Goal: Information Seeking & Learning: Learn about a topic

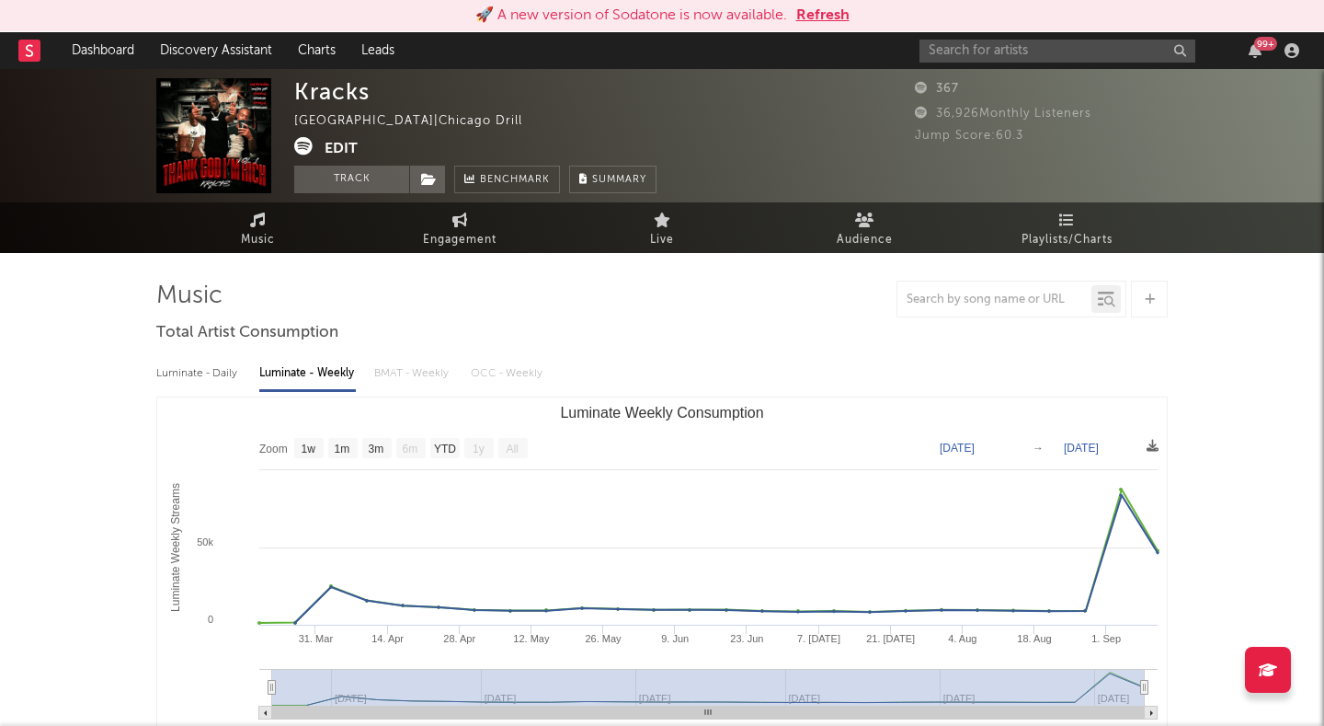
select select "1w"
click at [830, 7] on button "Refresh" at bounding box center [822, 16] width 53 height 22
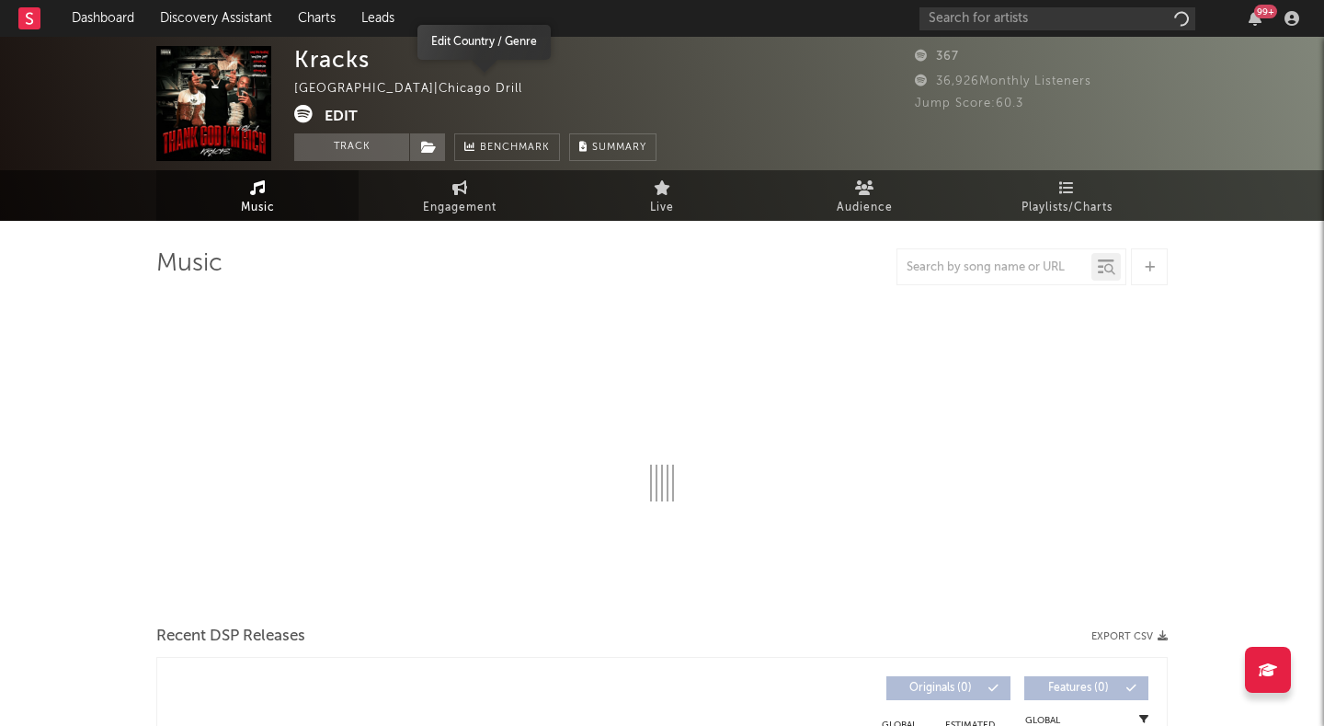
select select "1w"
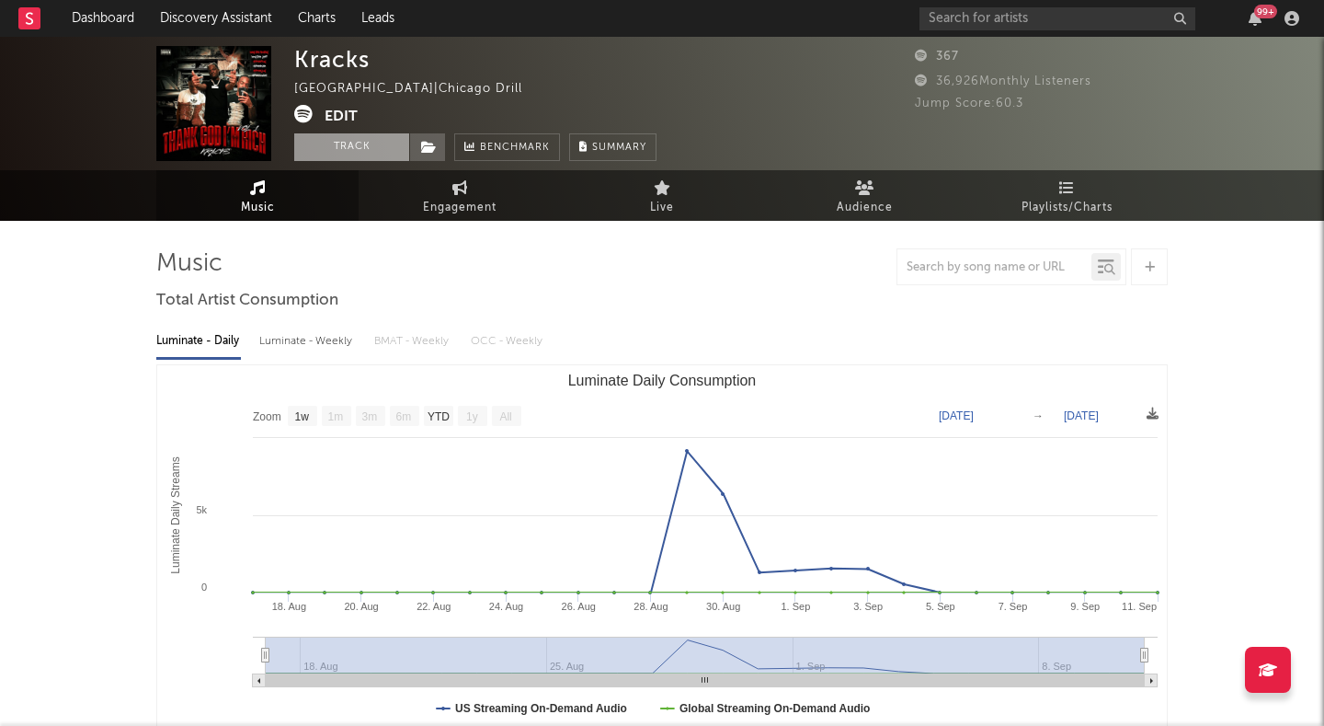
click at [381, 144] on button "Track" at bounding box center [351, 147] width 115 height 28
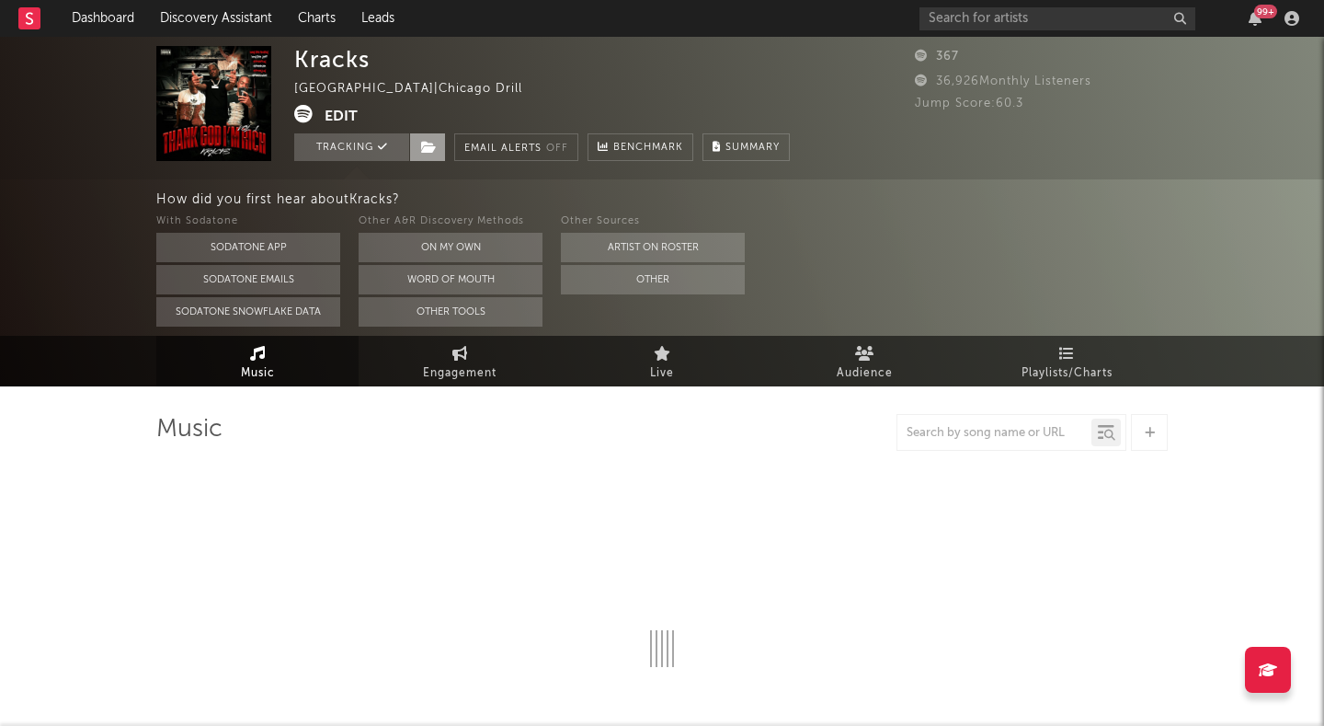
select select "1w"
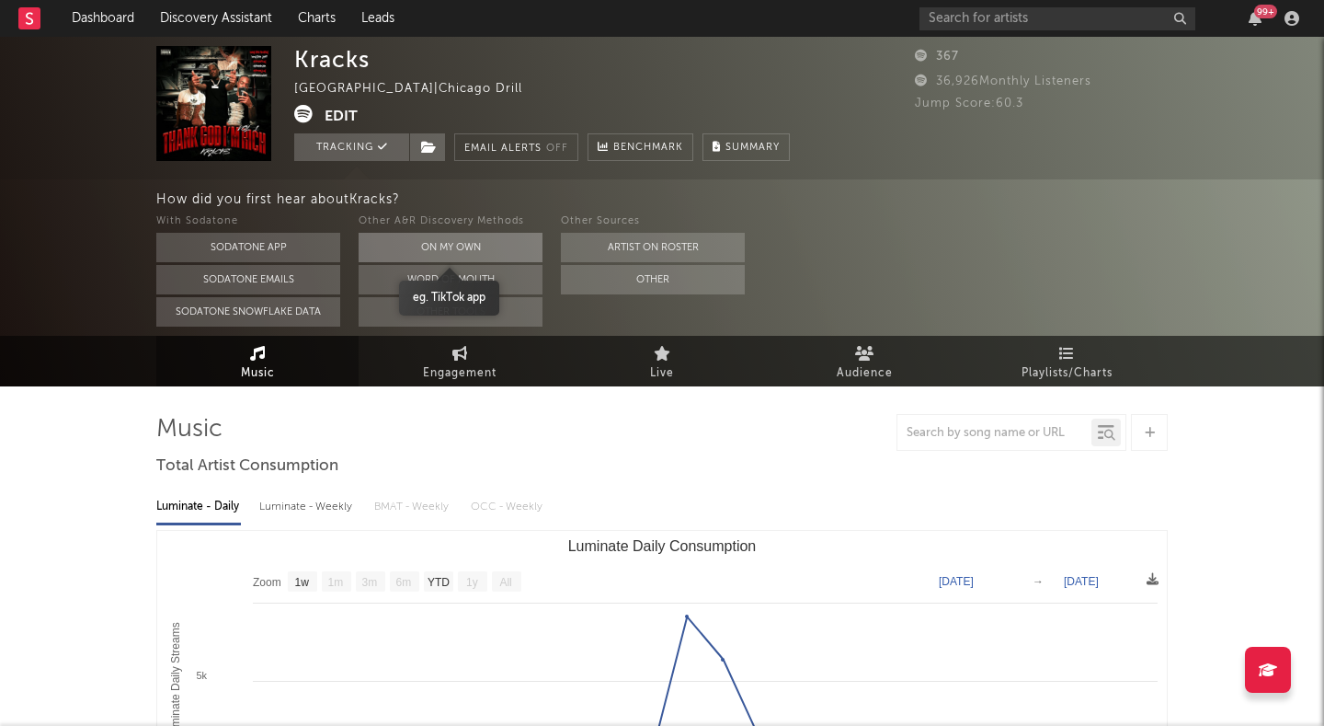
click at [465, 246] on button "On My Own" at bounding box center [451, 247] width 184 height 29
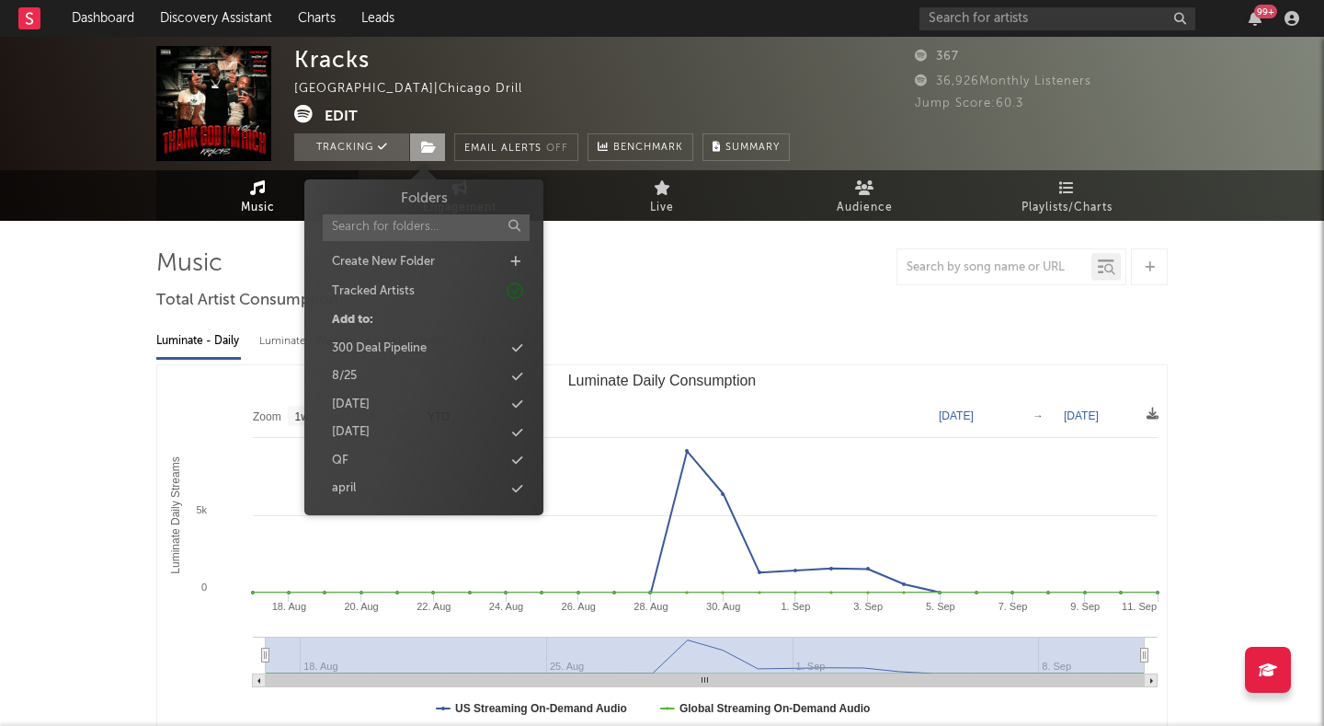
click at [434, 155] on span at bounding box center [427, 147] width 37 height 28
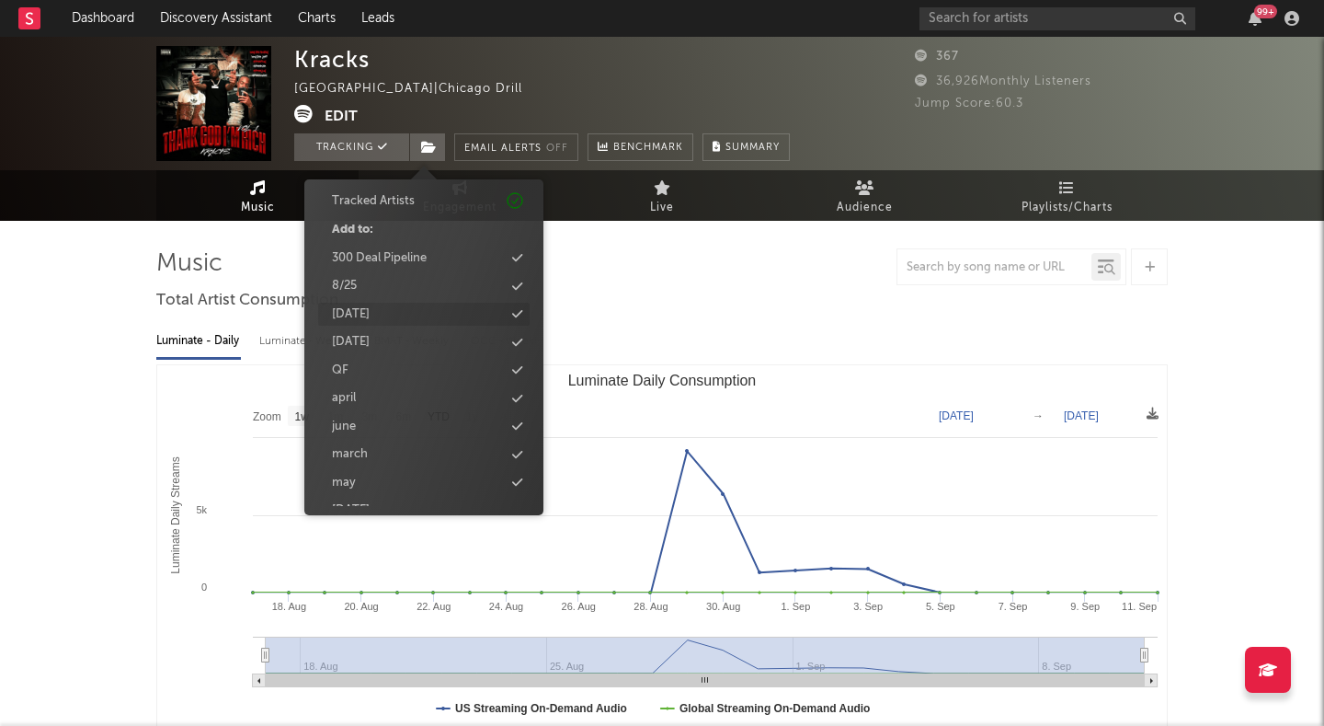
scroll to position [111, 0]
click at [370, 482] on div "september 2025" at bounding box center [351, 489] width 38 height 18
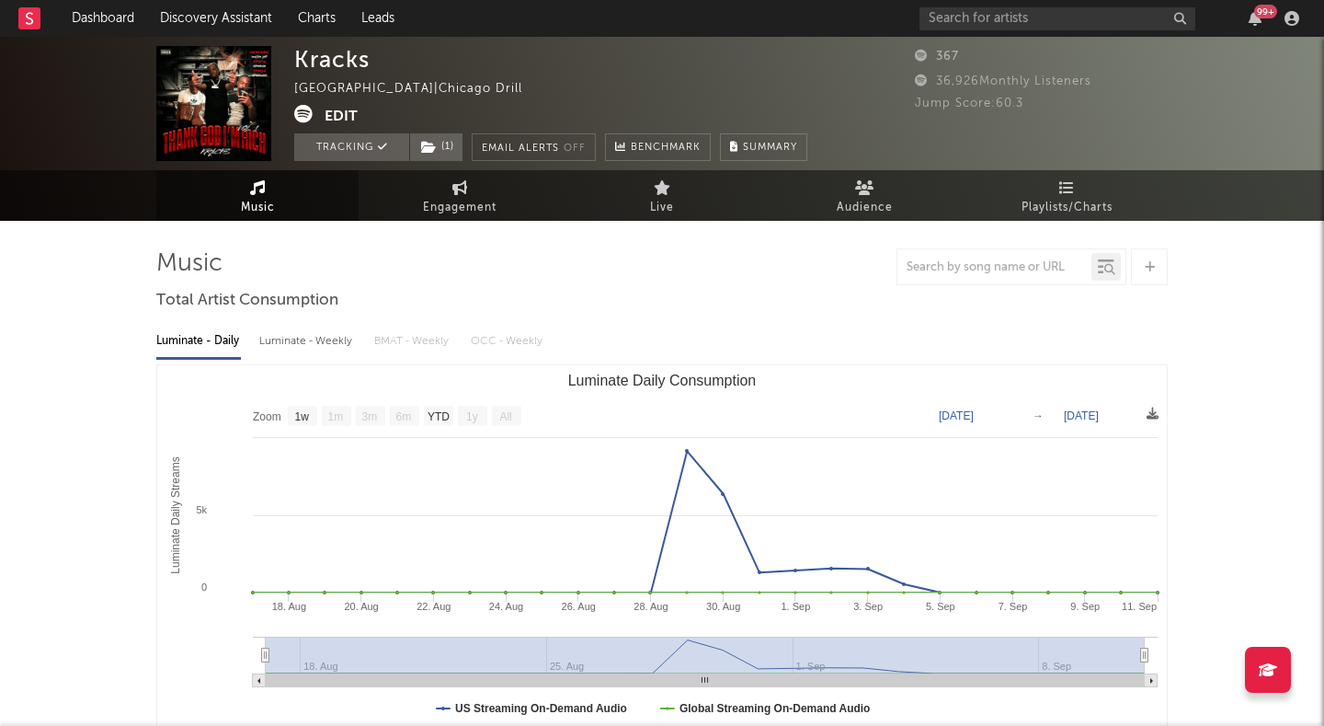
click at [616, 283] on div at bounding box center [662, 266] width 1012 height 37
click at [172, 16] on link "Discovery Assistant" at bounding box center [216, 18] width 138 height 37
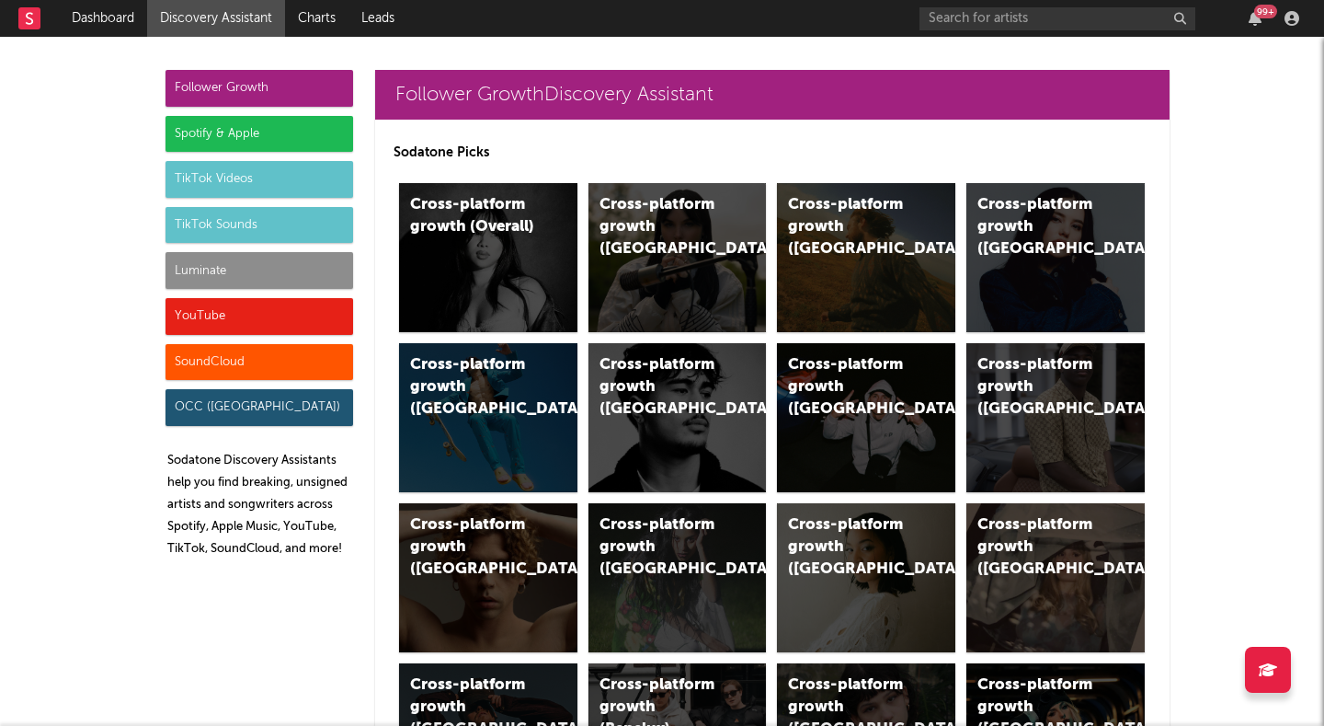
click at [270, 257] on div "Luminate" at bounding box center [260, 270] width 188 height 37
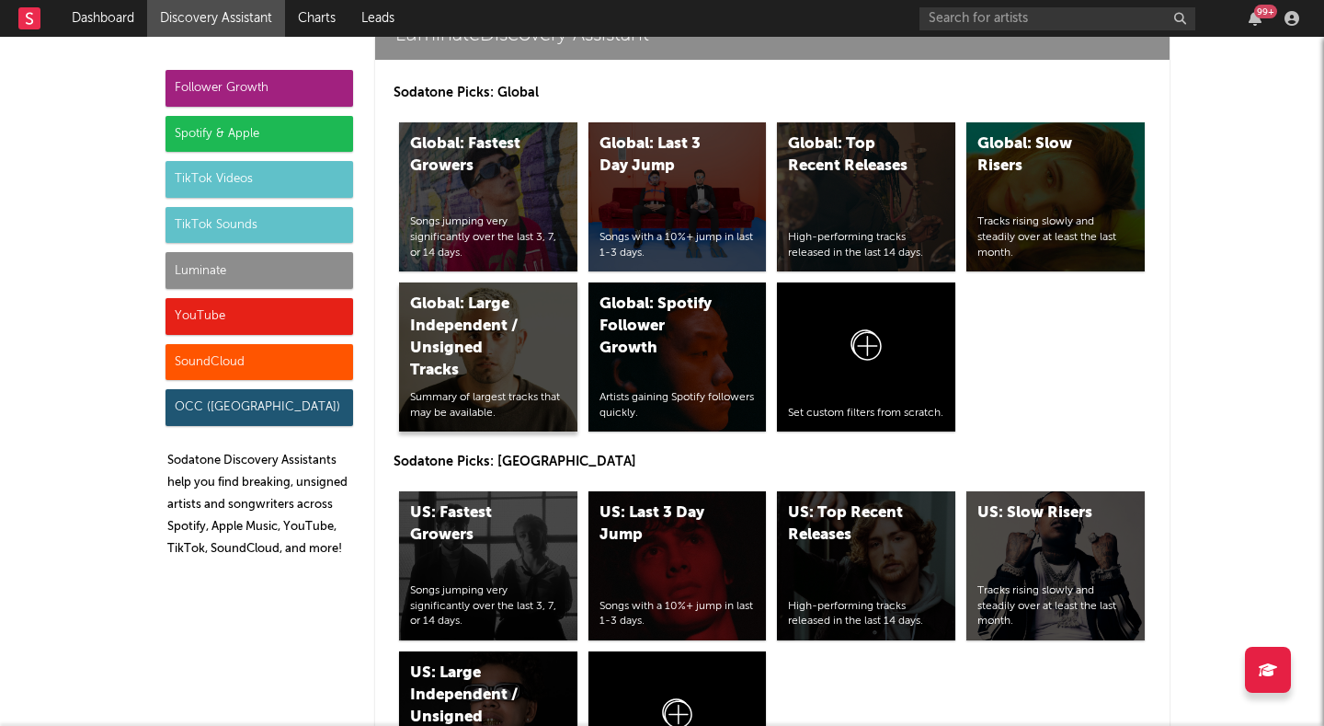
scroll to position [8121, 0]
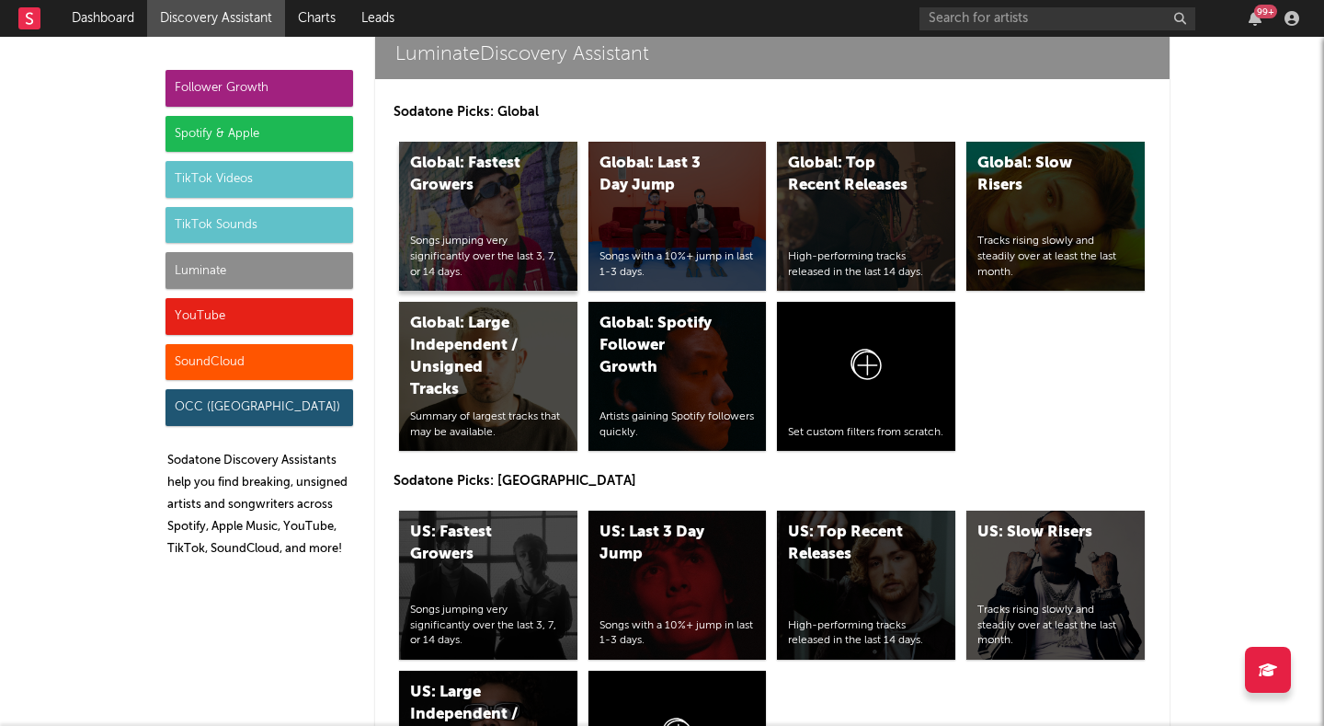
click at [493, 206] on div "Global: Fastest Growers Songs jumping very significantly over the last 3, 7, or…" at bounding box center [488, 216] width 178 height 149
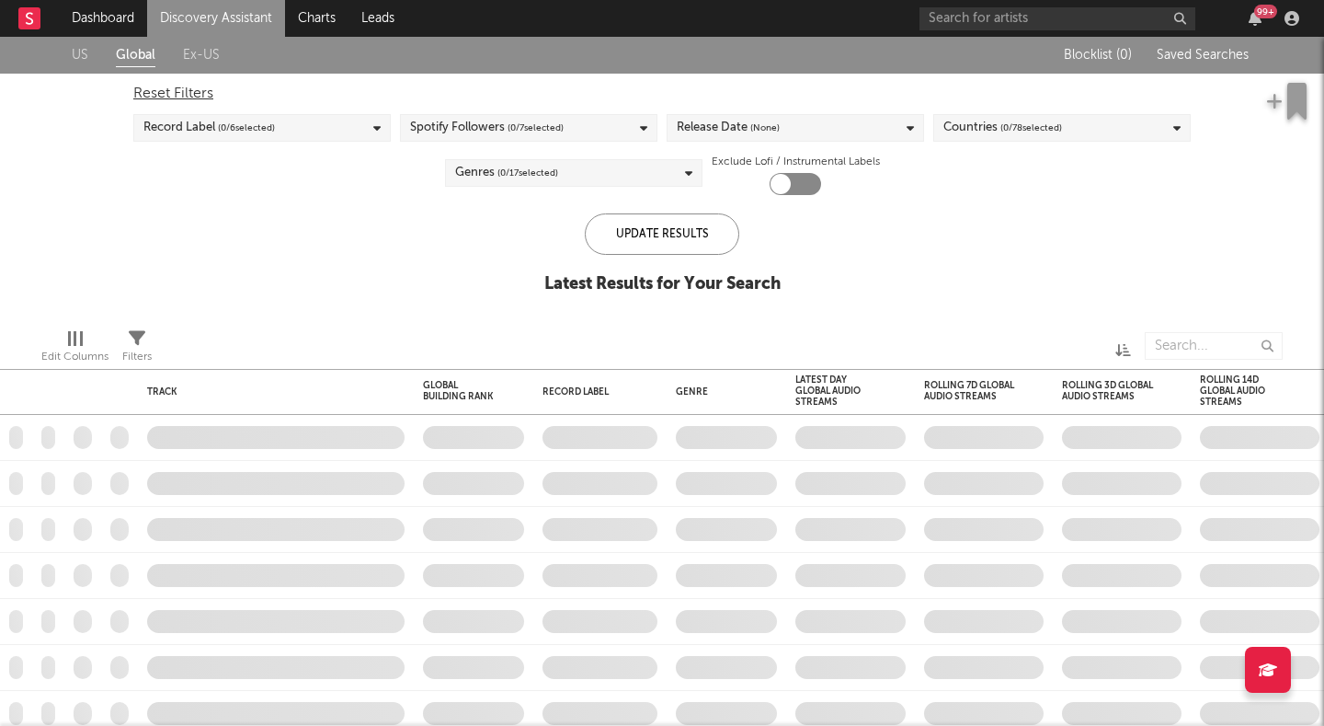
checkbox input "true"
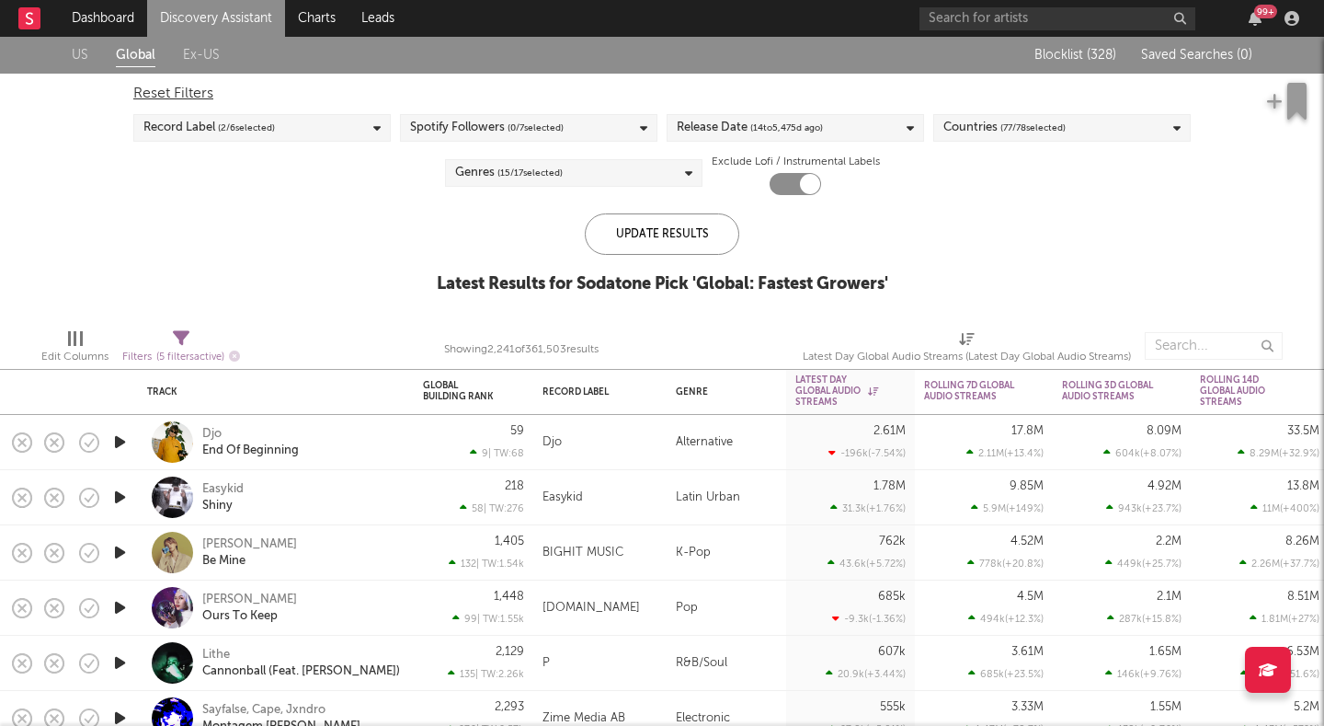
click at [120, 440] on icon "button" at bounding box center [119, 441] width 19 height 23
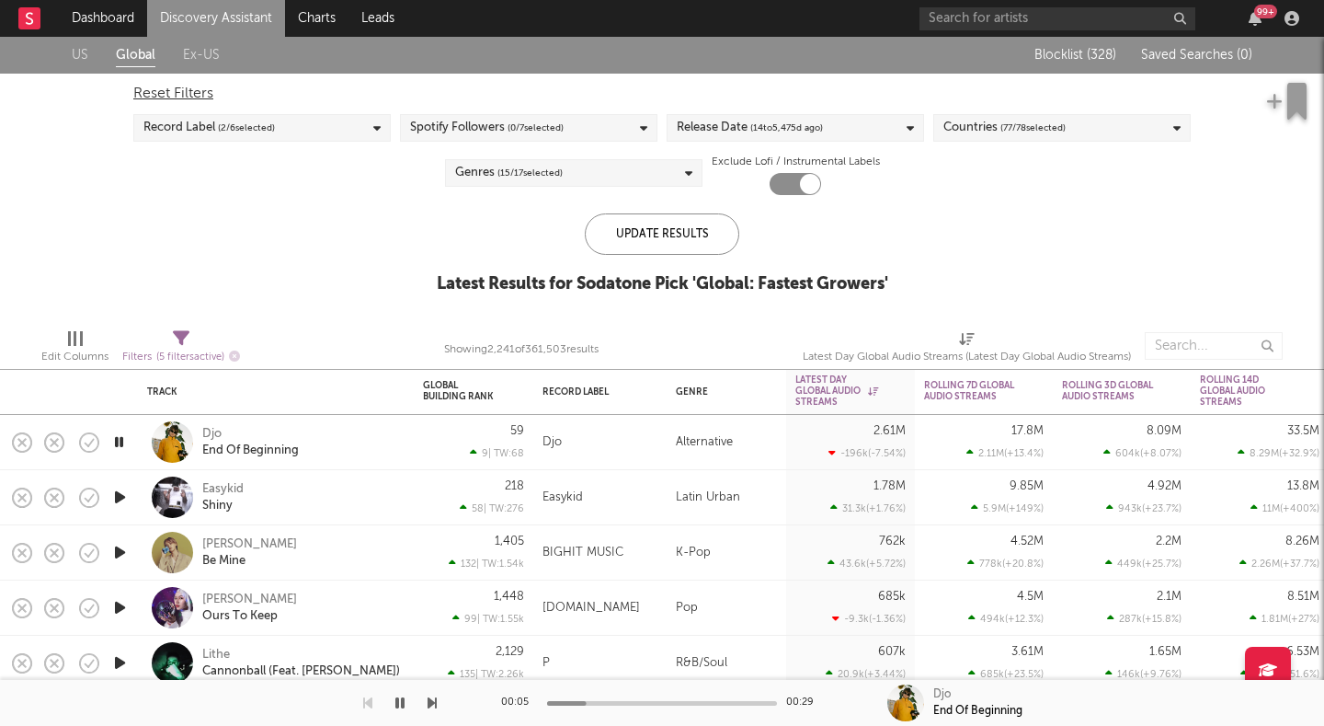
click at [171, 443] on div at bounding box center [172, 441] width 41 height 41
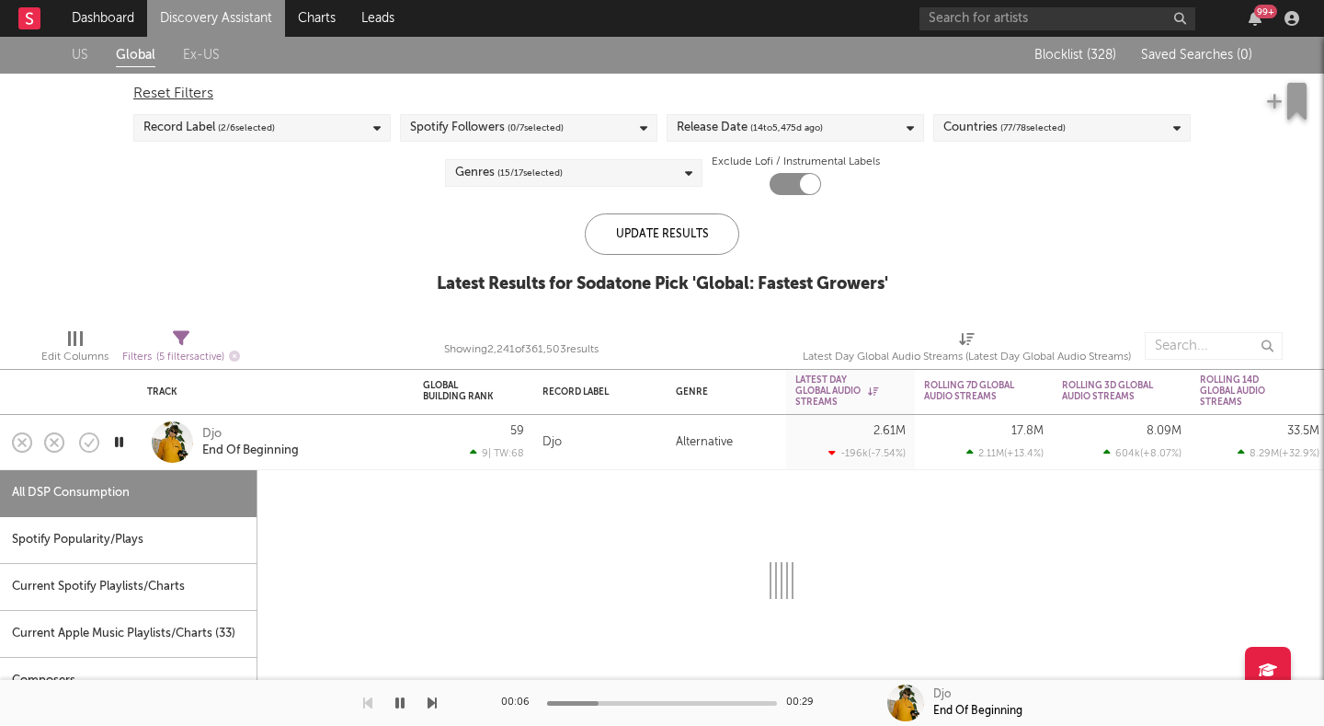
select select "6m"
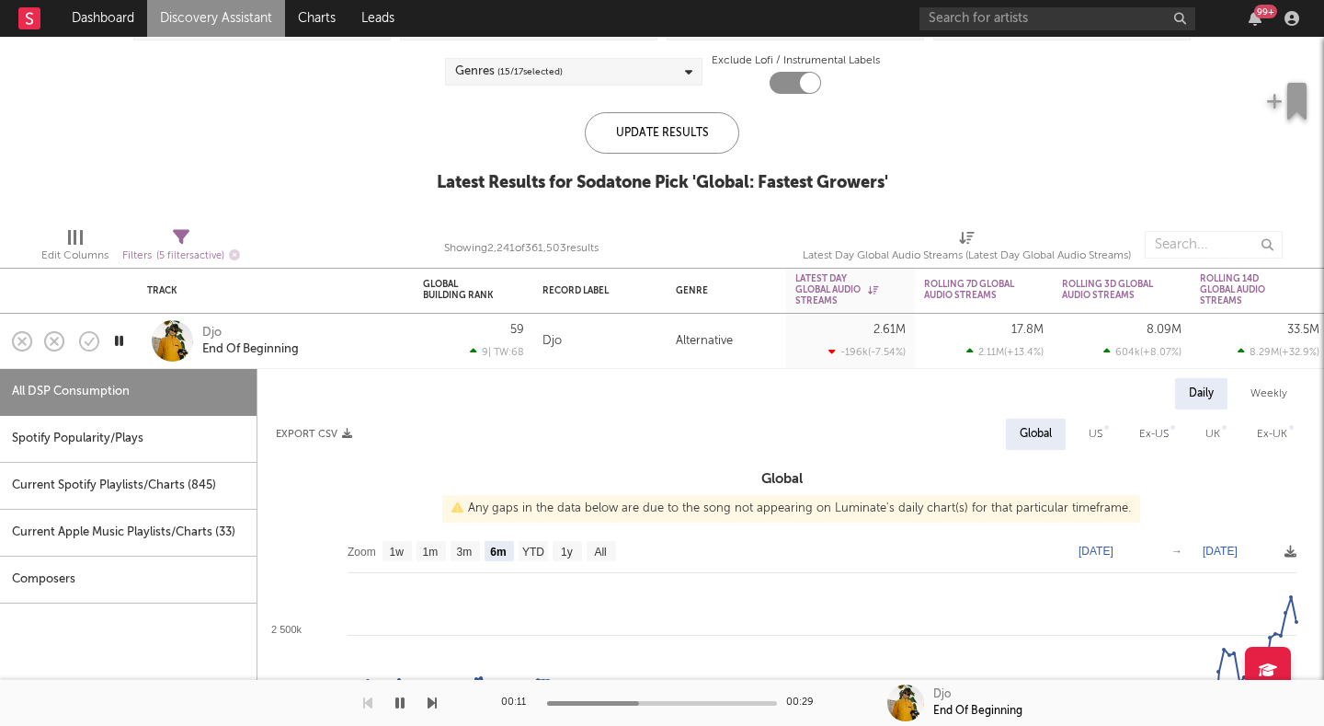
click at [177, 337] on div at bounding box center [172, 340] width 41 height 41
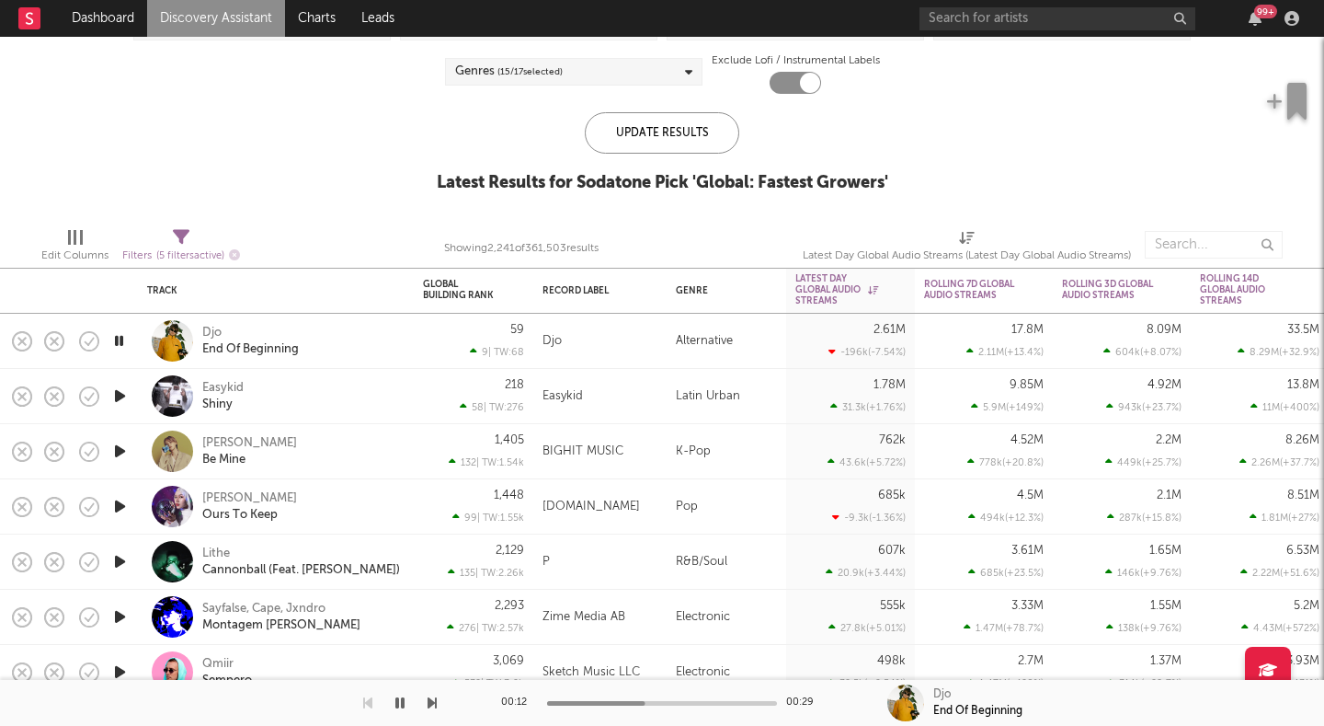
click at [121, 393] on icon "button" at bounding box center [119, 395] width 19 height 23
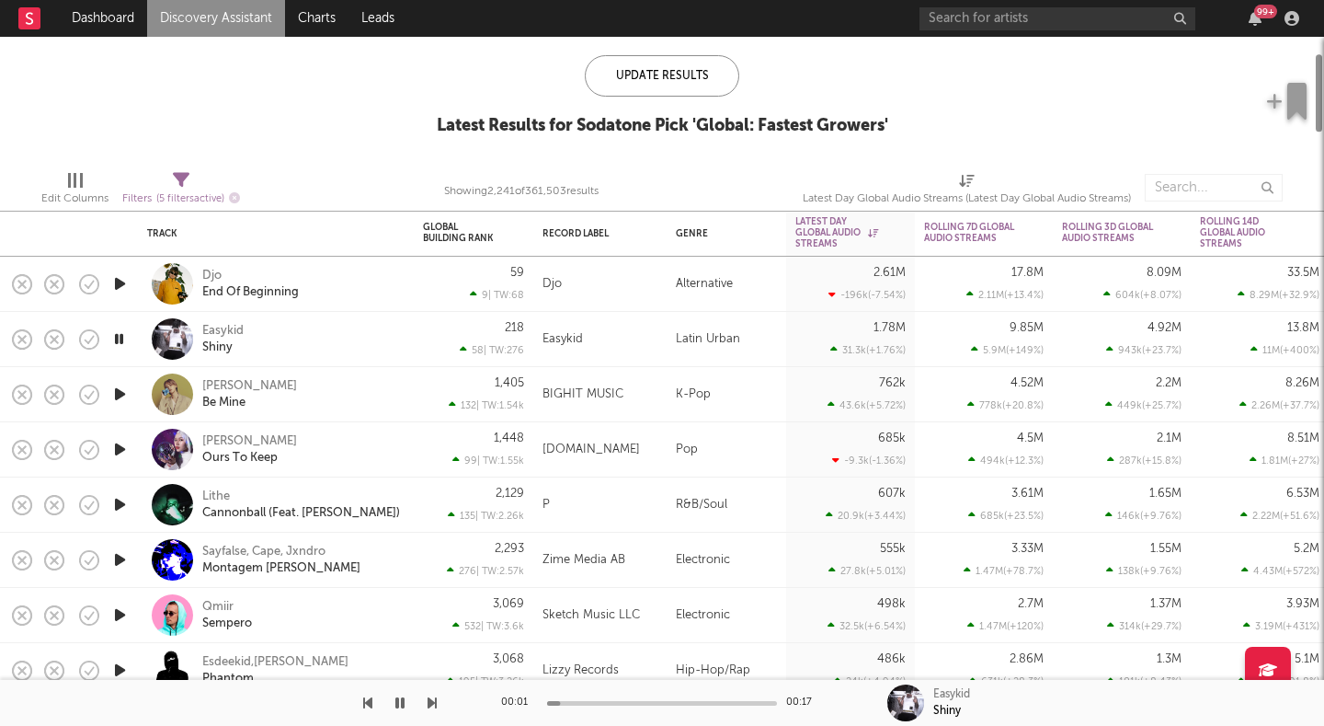
click at [117, 391] on icon "button" at bounding box center [119, 394] width 19 height 23
click at [120, 442] on icon "button" at bounding box center [119, 449] width 19 height 23
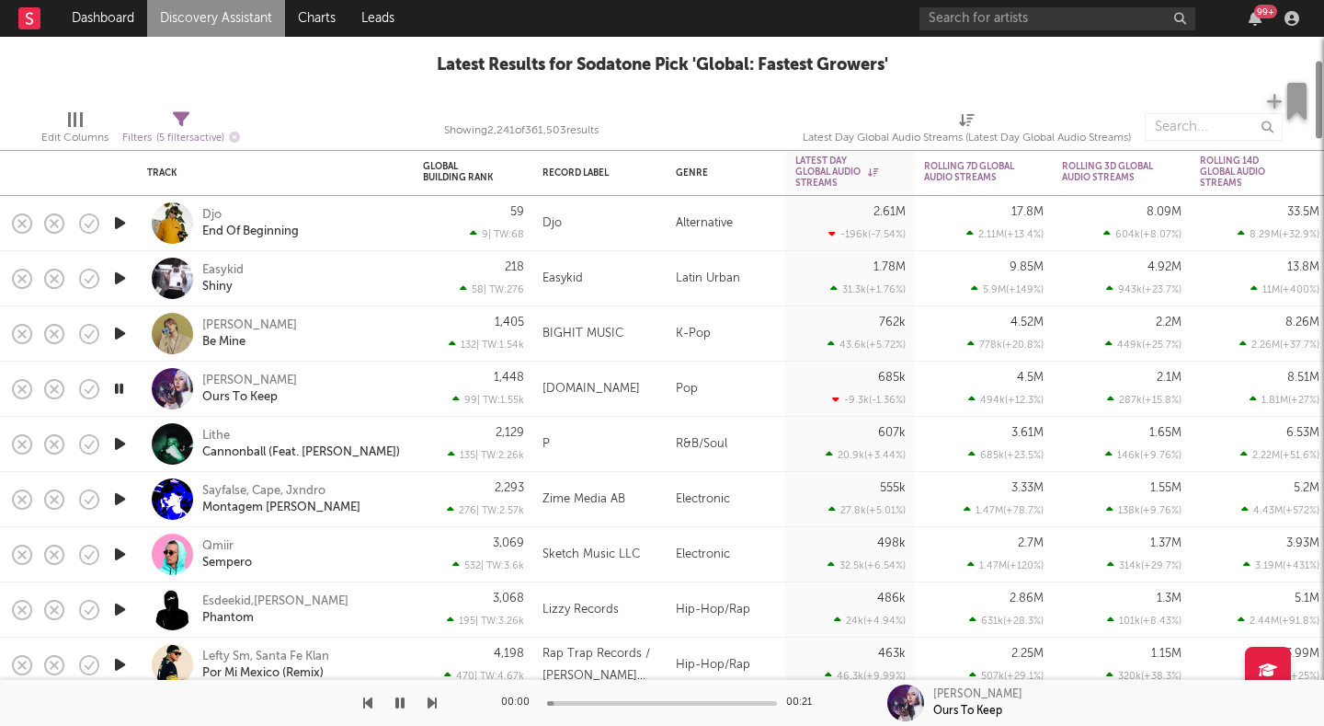
click at [120, 442] on icon "button" at bounding box center [119, 443] width 19 height 23
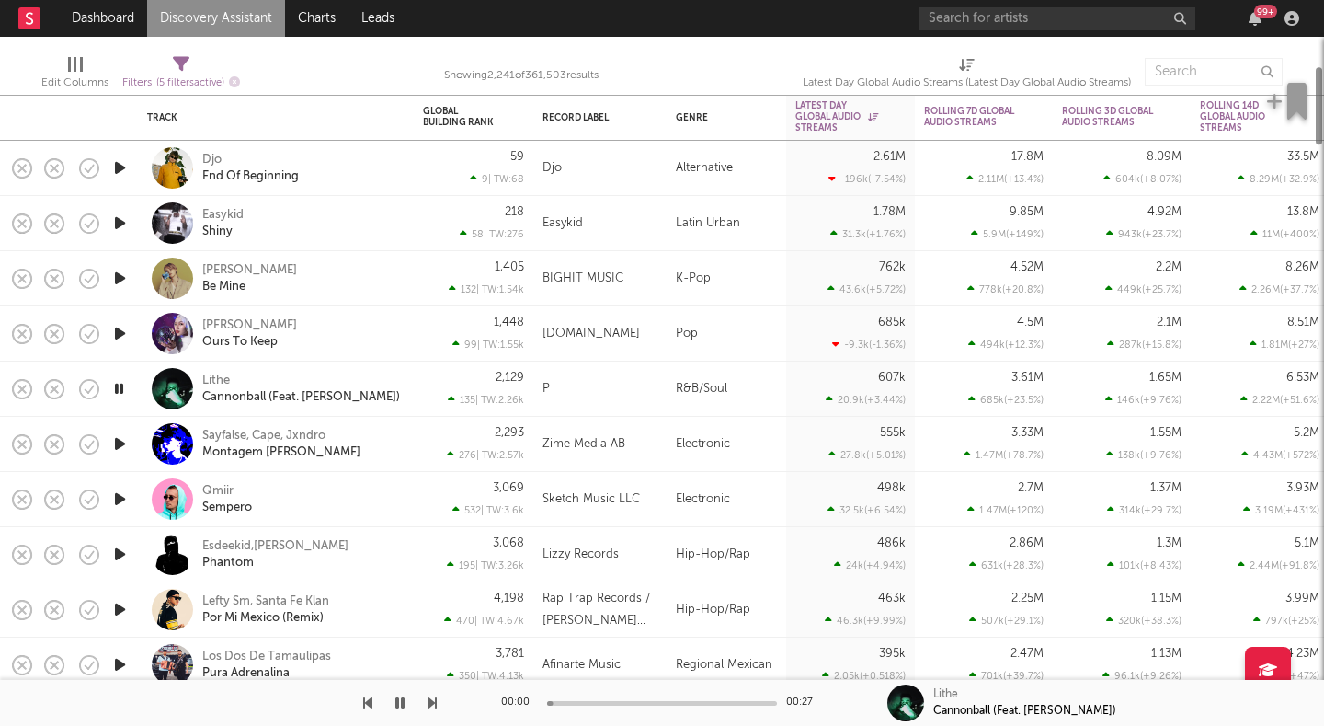
click at [120, 442] on icon "button" at bounding box center [119, 443] width 19 height 23
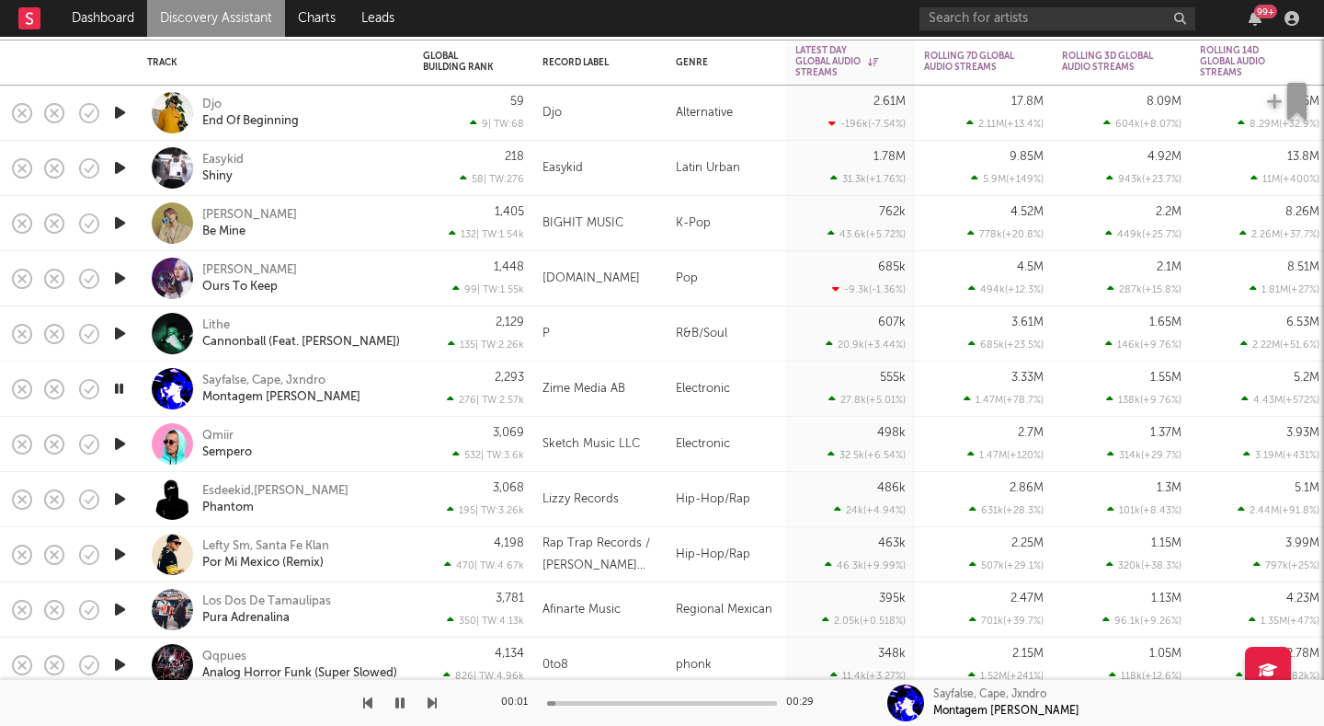
click at [165, 335] on div at bounding box center [172, 333] width 41 height 41
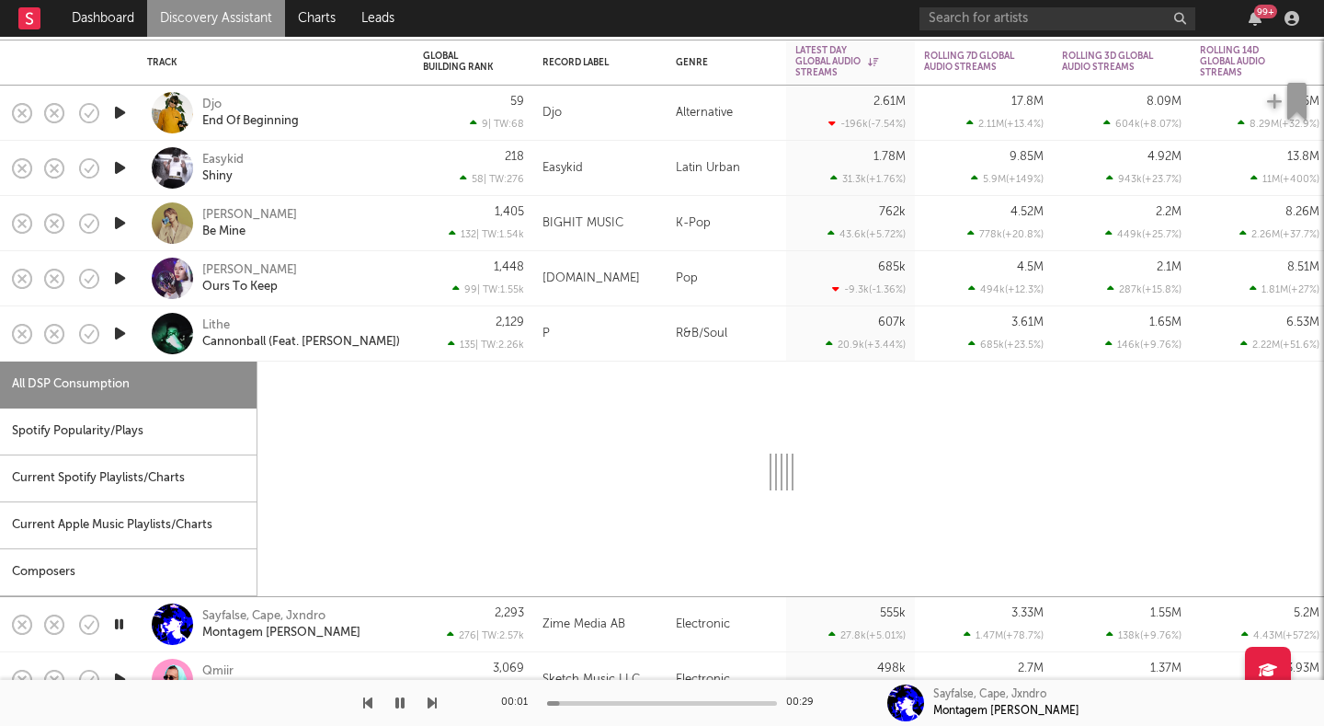
select select "1w"
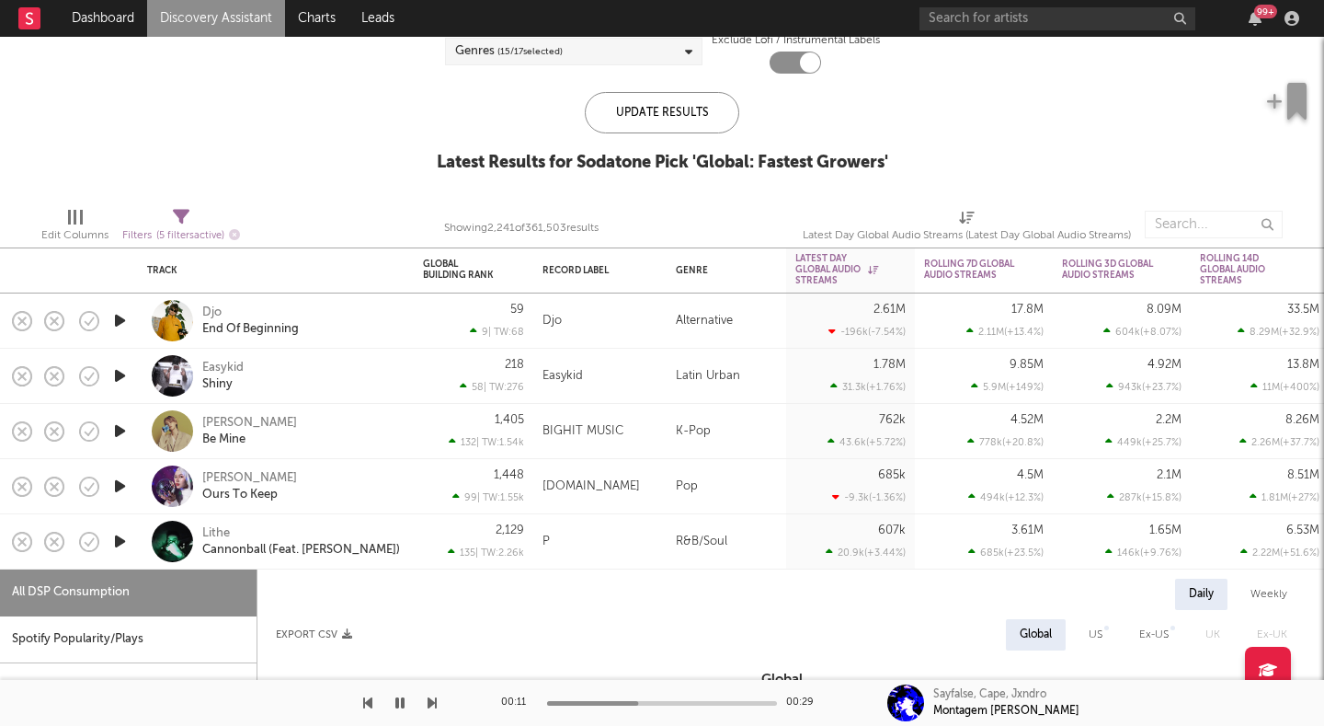
click at [180, 527] on div at bounding box center [172, 541] width 41 height 41
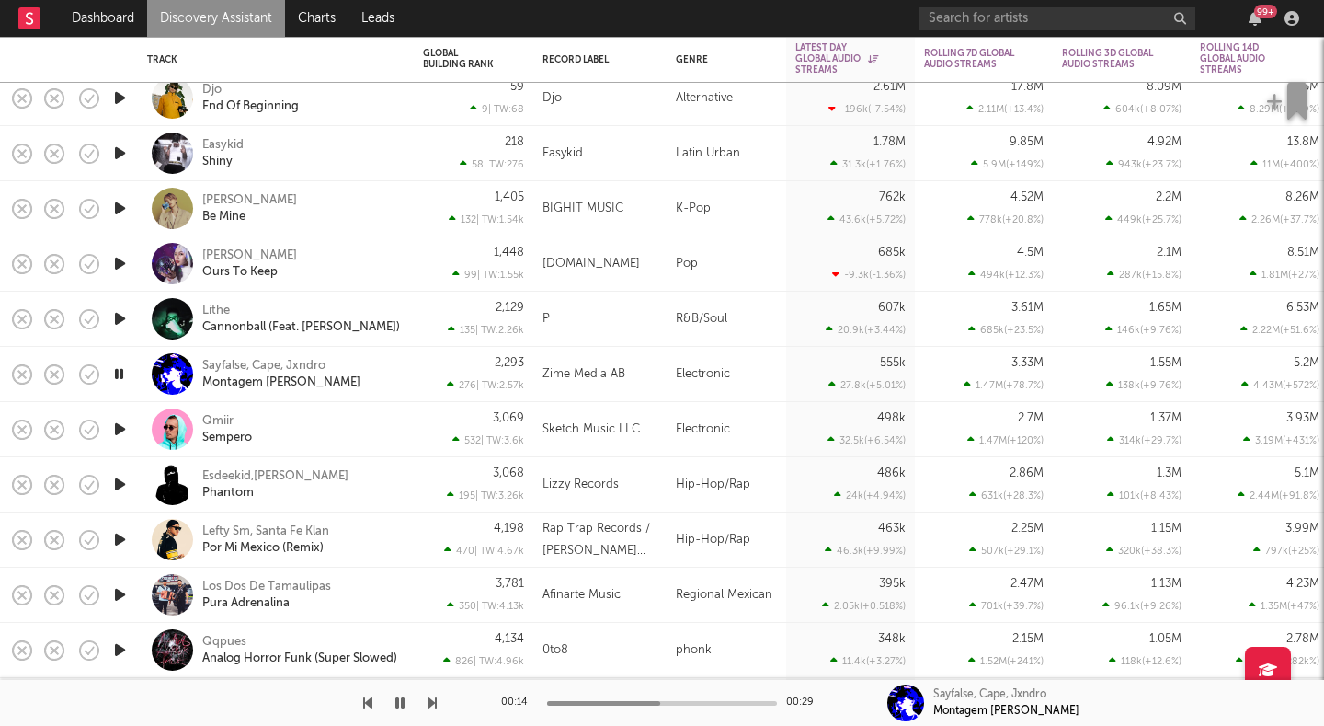
click at [117, 428] on icon "button" at bounding box center [119, 429] width 19 height 23
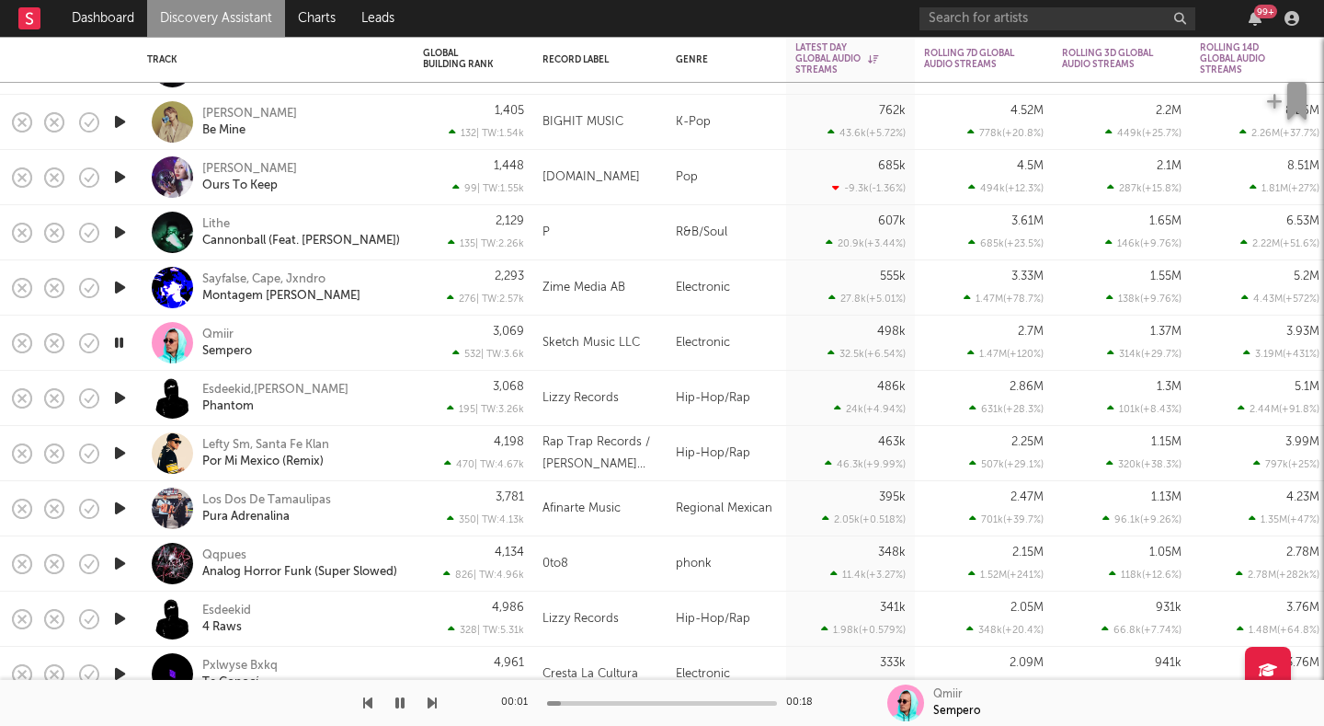
click at [114, 406] on icon "button" at bounding box center [119, 397] width 19 height 23
click at [119, 447] on icon "button" at bounding box center [119, 452] width 19 height 23
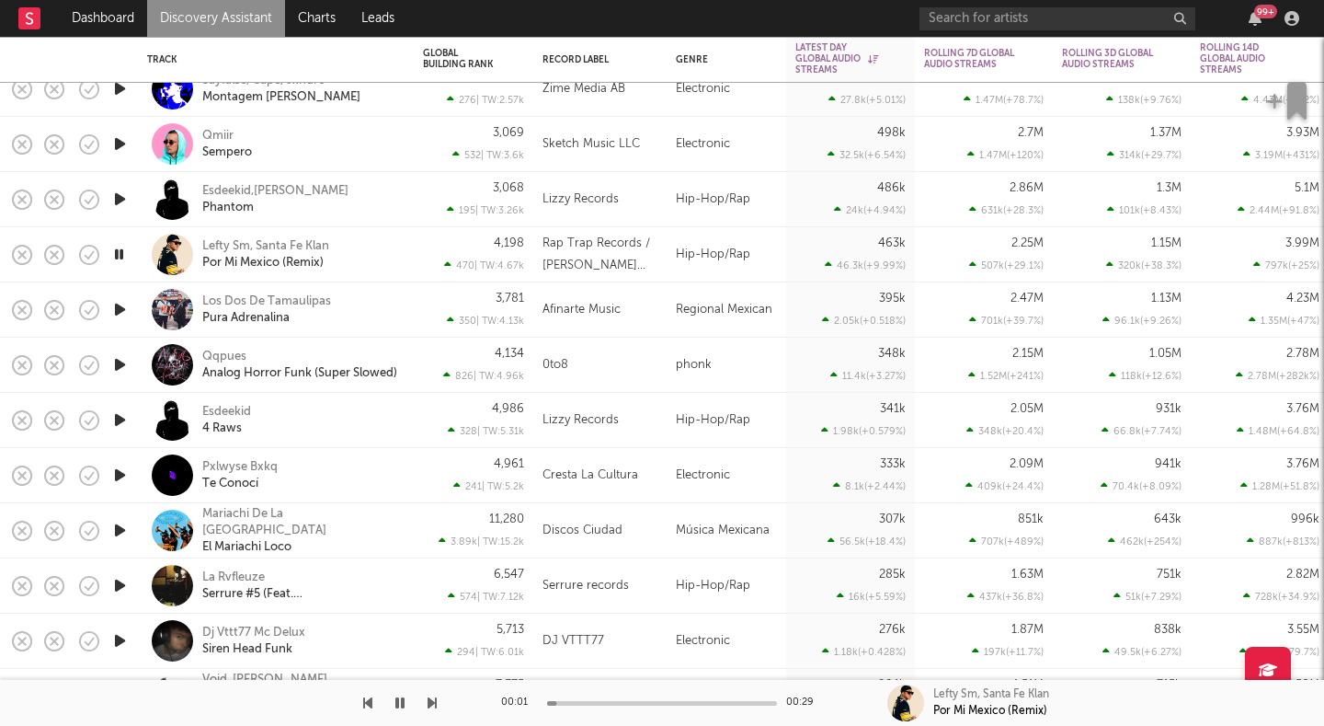
click at [113, 311] on icon "button" at bounding box center [119, 309] width 19 height 23
click at [119, 364] on icon "button" at bounding box center [119, 364] width 19 height 23
click at [118, 412] on icon "button" at bounding box center [119, 419] width 19 height 23
click at [119, 477] on icon "button" at bounding box center [119, 474] width 19 height 23
click at [120, 529] on icon "button" at bounding box center [119, 530] width 19 height 23
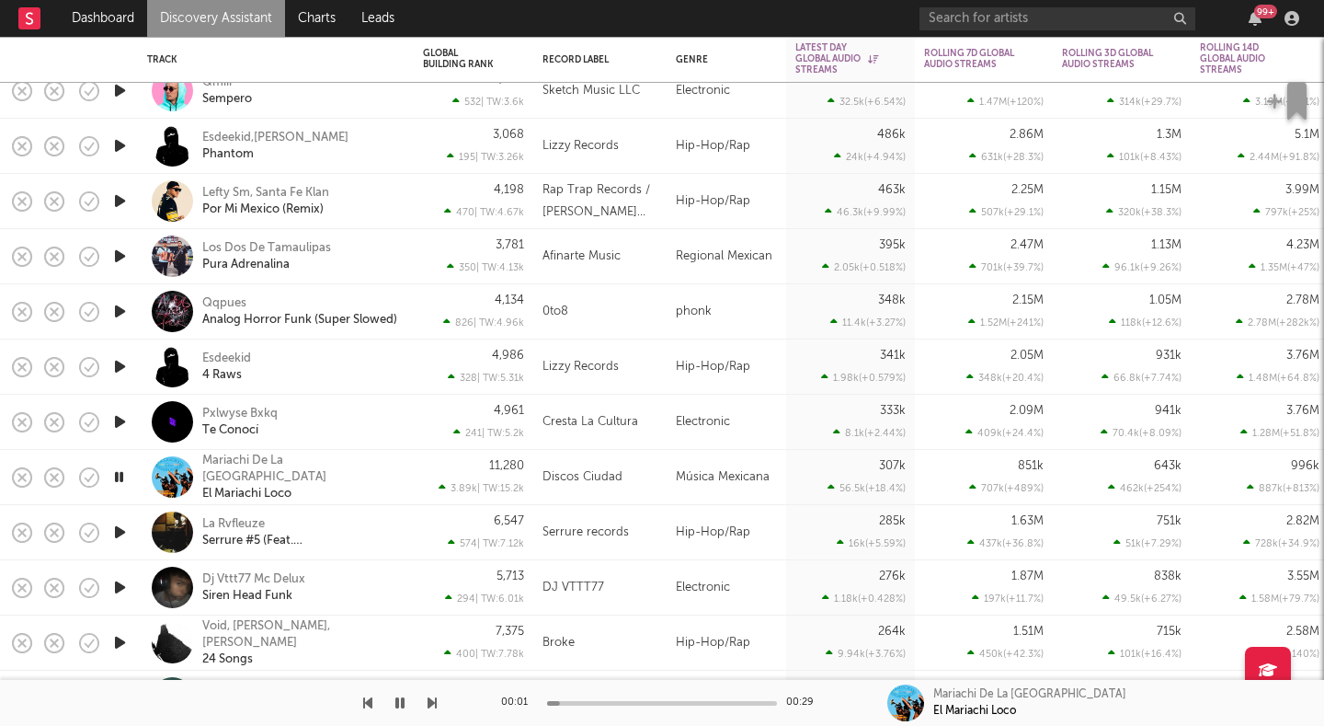
click at [115, 532] on icon "button" at bounding box center [119, 532] width 19 height 23
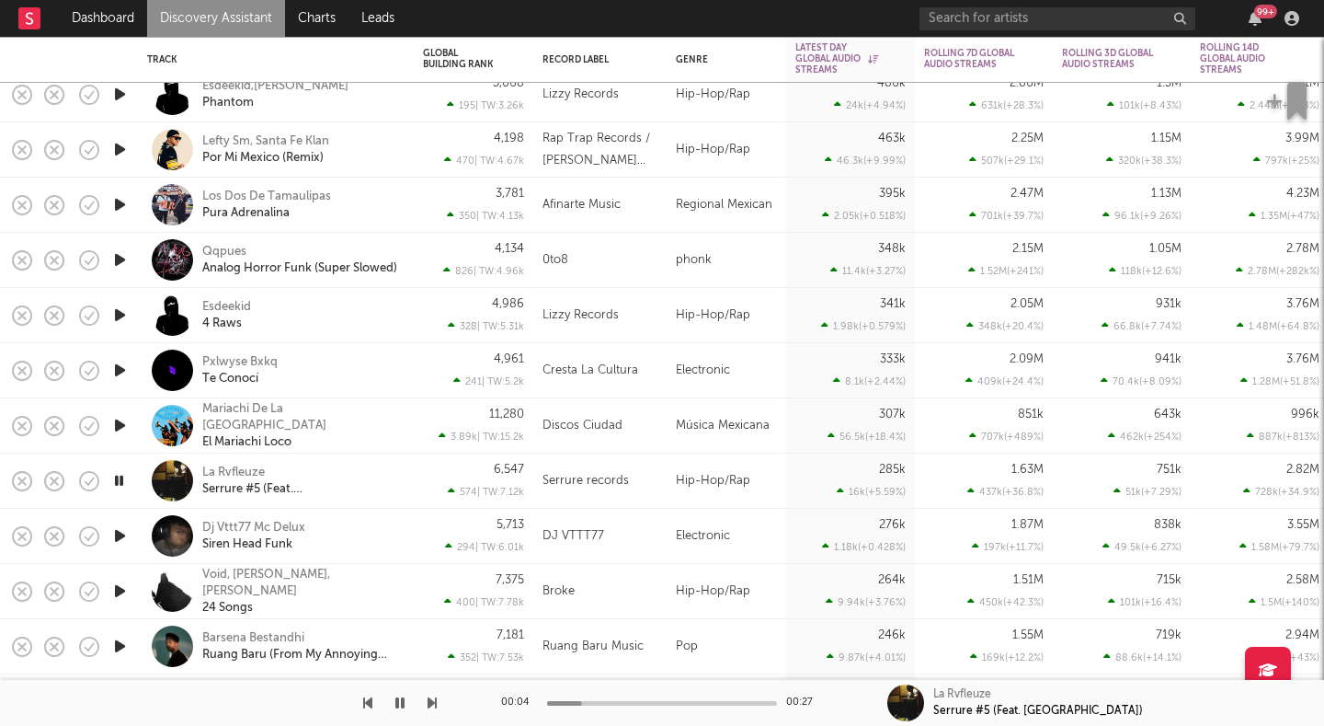
click at [115, 532] on icon "button" at bounding box center [119, 535] width 19 height 23
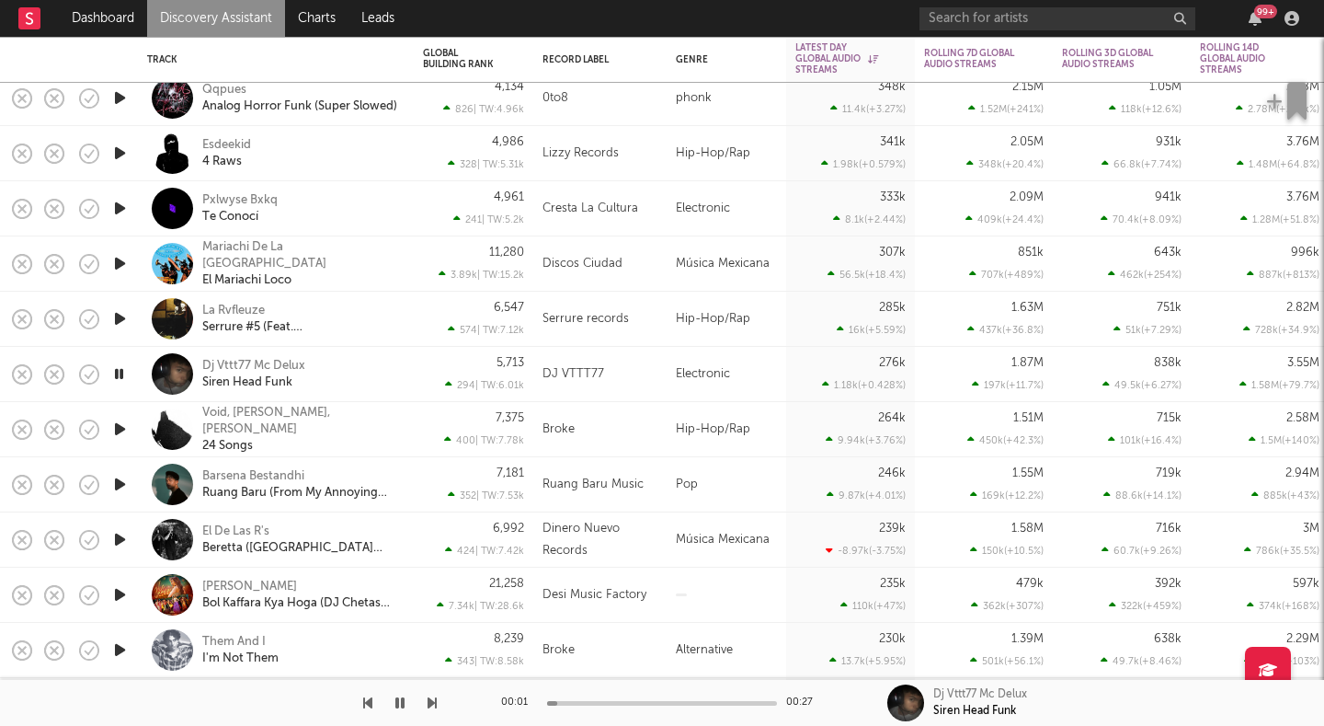
click at [112, 424] on icon "button" at bounding box center [119, 429] width 19 height 23
click at [117, 481] on icon "button" at bounding box center [119, 484] width 19 height 23
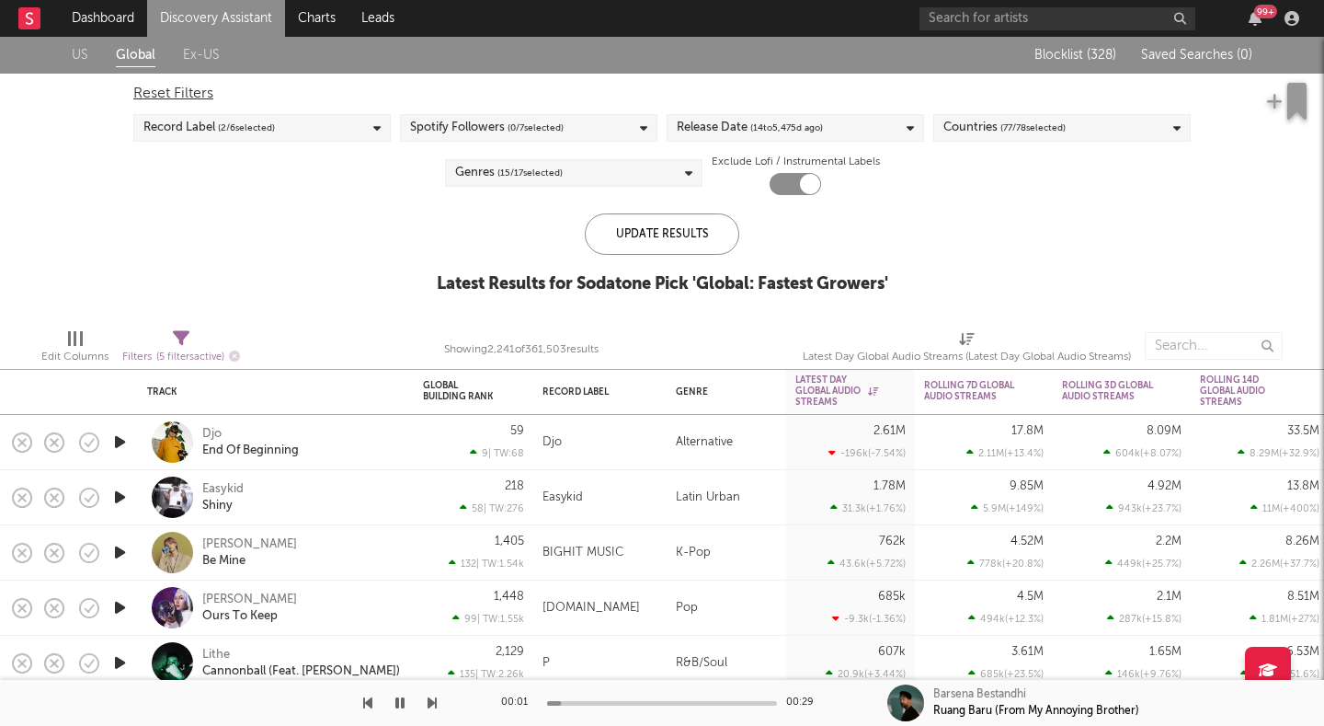
click at [88, 51] on div "US Global Ex-US" at bounding box center [544, 55] width 944 height 37
click at [75, 53] on link "US" at bounding box center [80, 55] width 17 height 23
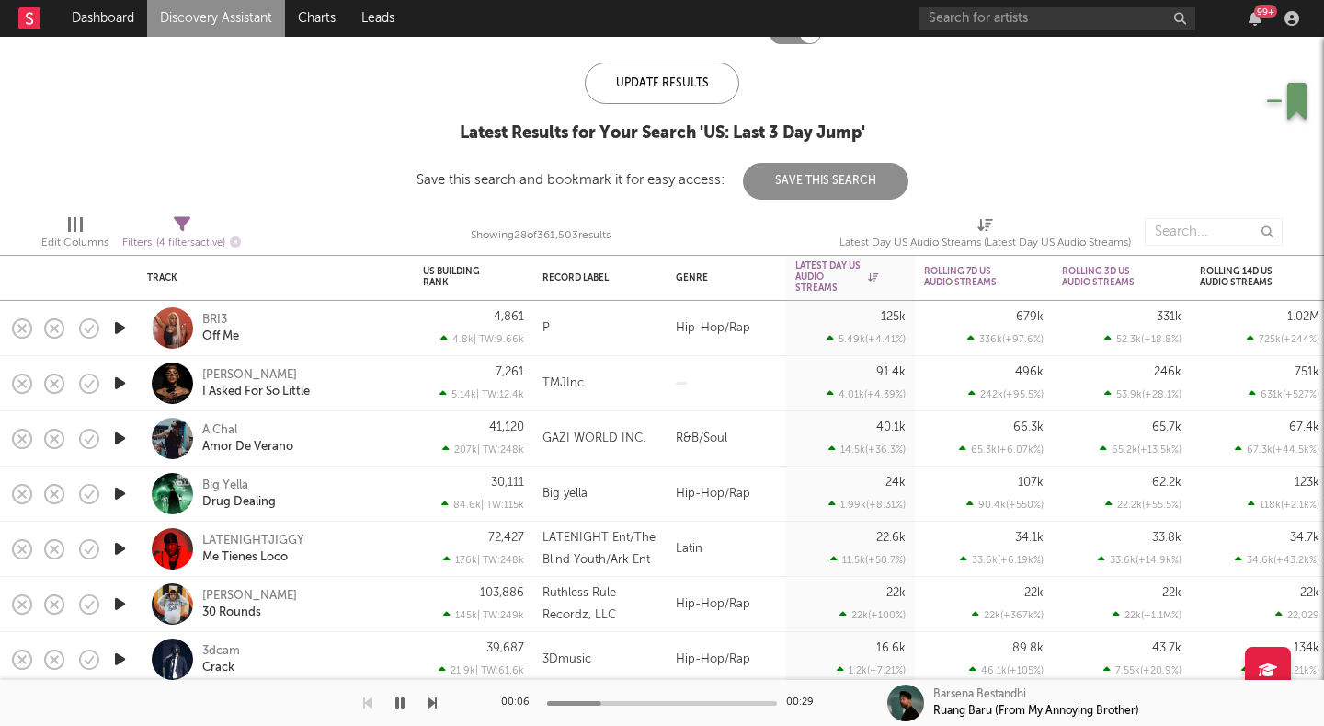
click at [120, 323] on icon "button" at bounding box center [119, 327] width 19 height 23
click at [165, 326] on div at bounding box center [172, 327] width 41 height 41
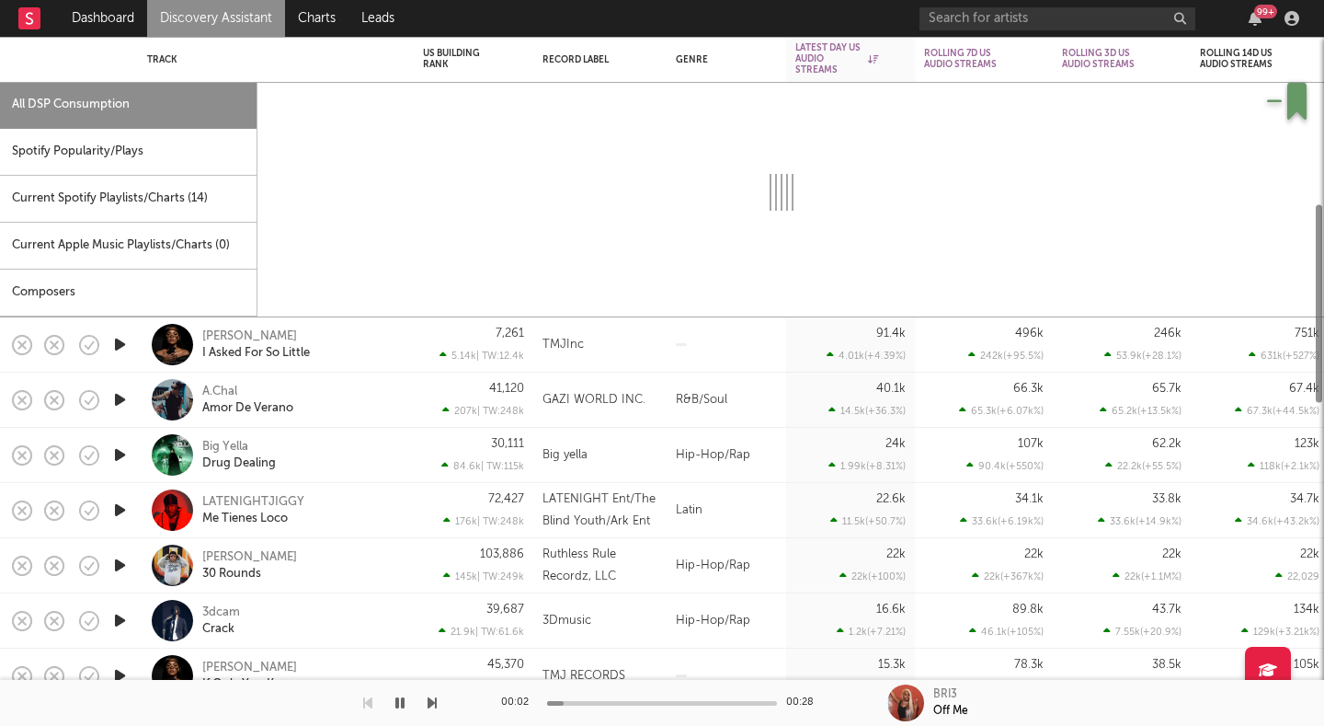
select select "1w"
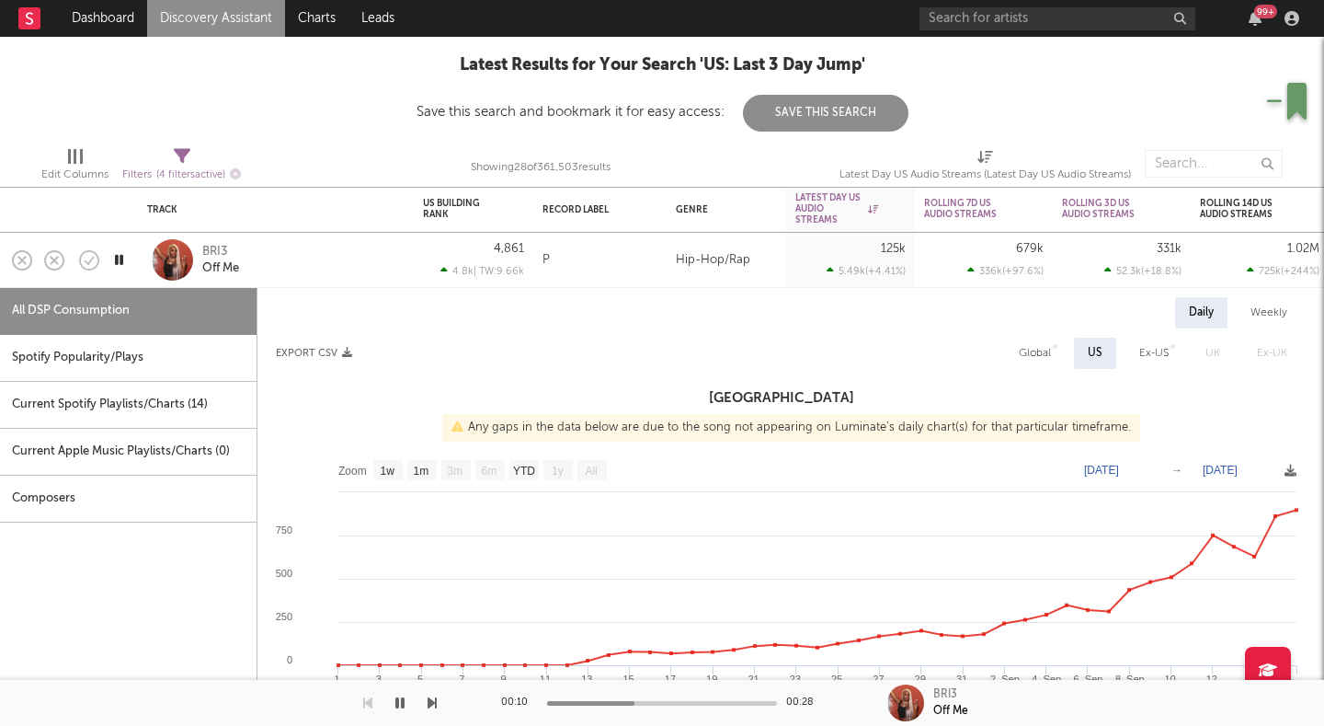
click at [177, 261] on div at bounding box center [172, 259] width 41 height 41
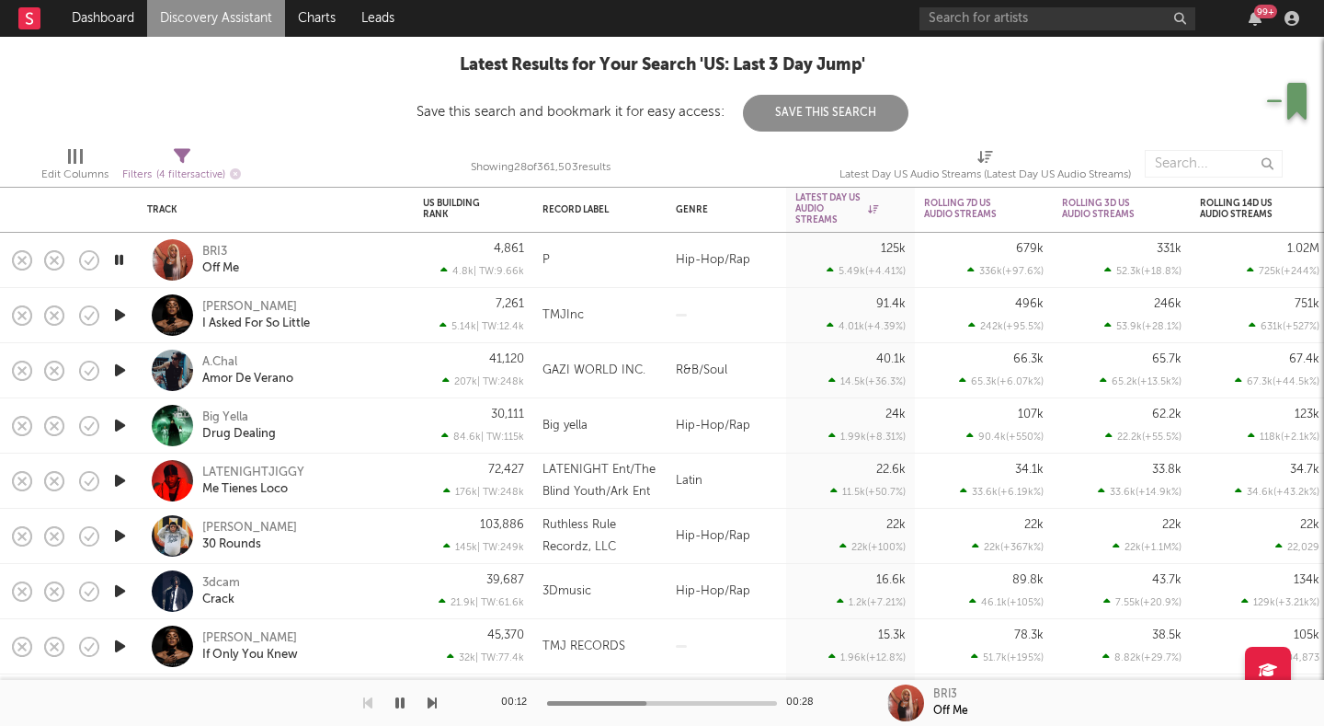
click at [120, 315] on icon "button" at bounding box center [119, 314] width 19 height 23
click at [118, 366] on icon "button" at bounding box center [119, 370] width 19 height 23
click at [120, 310] on icon "button" at bounding box center [119, 314] width 19 height 23
click at [159, 312] on div at bounding box center [172, 314] width 41 height 41
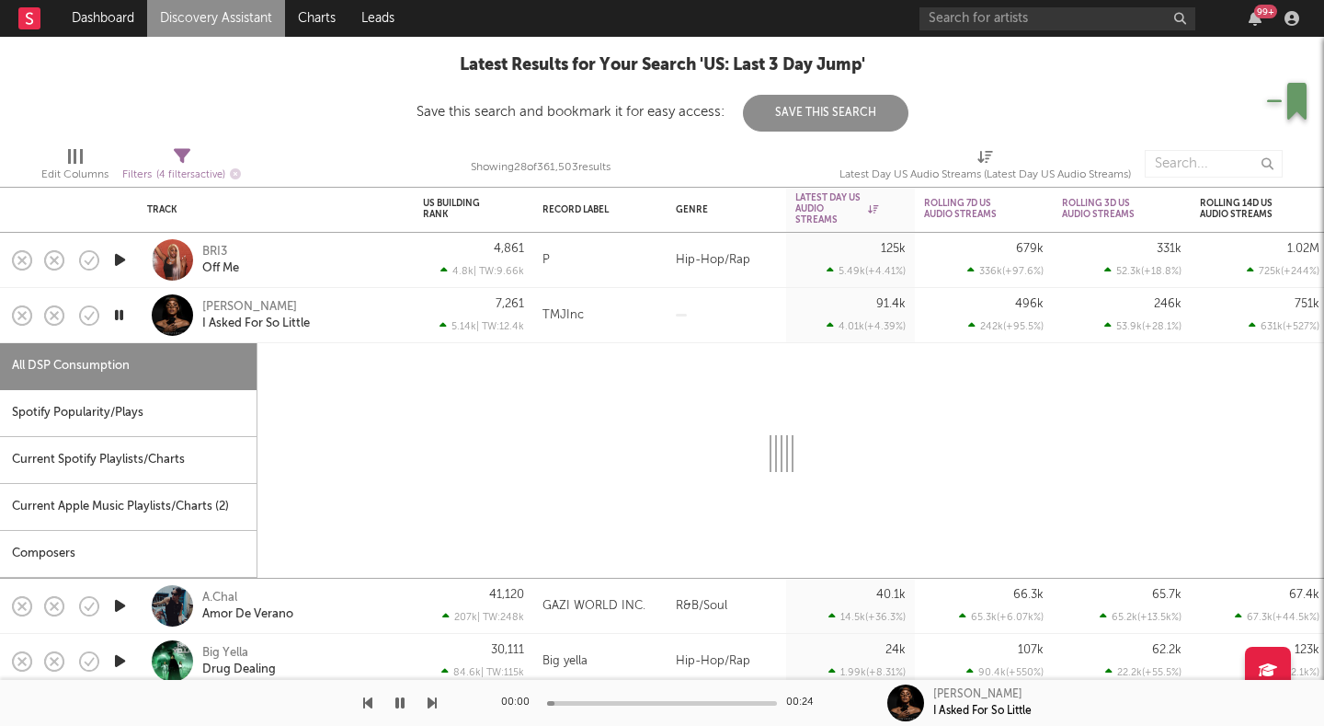
select select "1w"
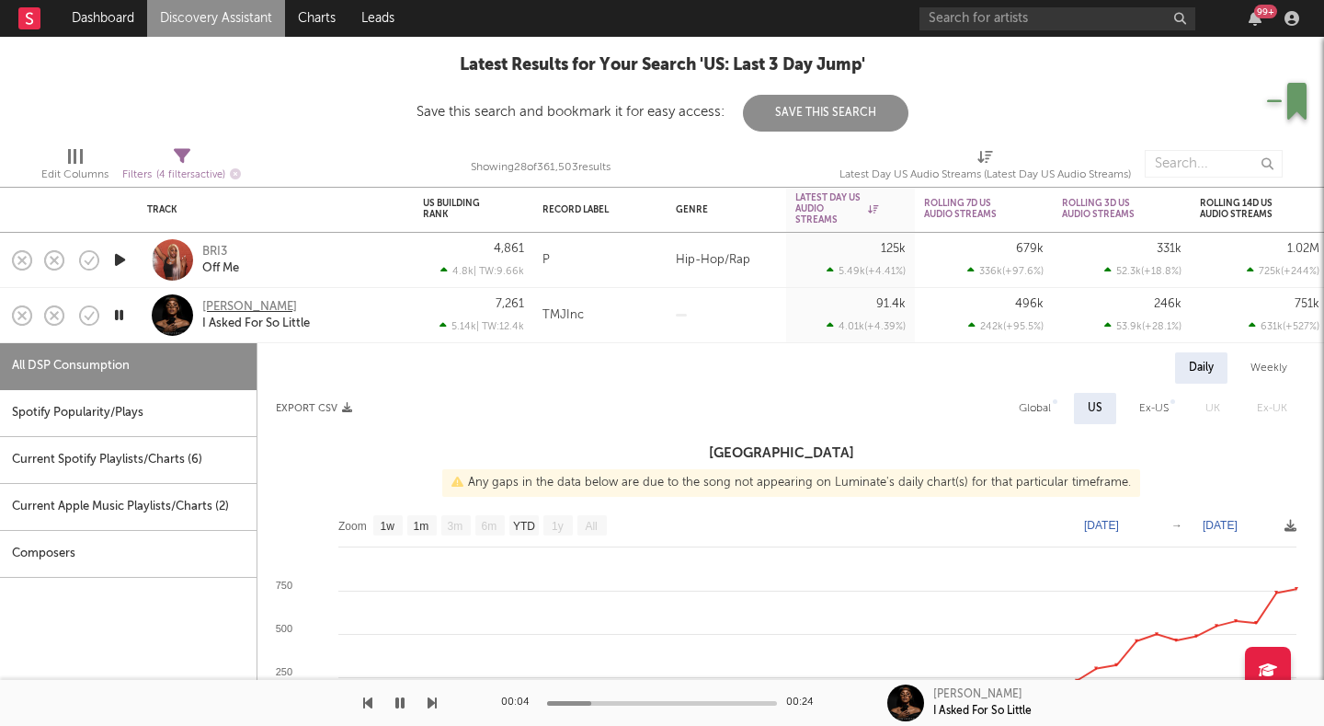
click at [229, 303] on div "[PERSON_NAME]" at bounding box center [249, 307] width 95 height 17
click at [174, 312] on div at bounding box center [172, 314] width 41 height 41
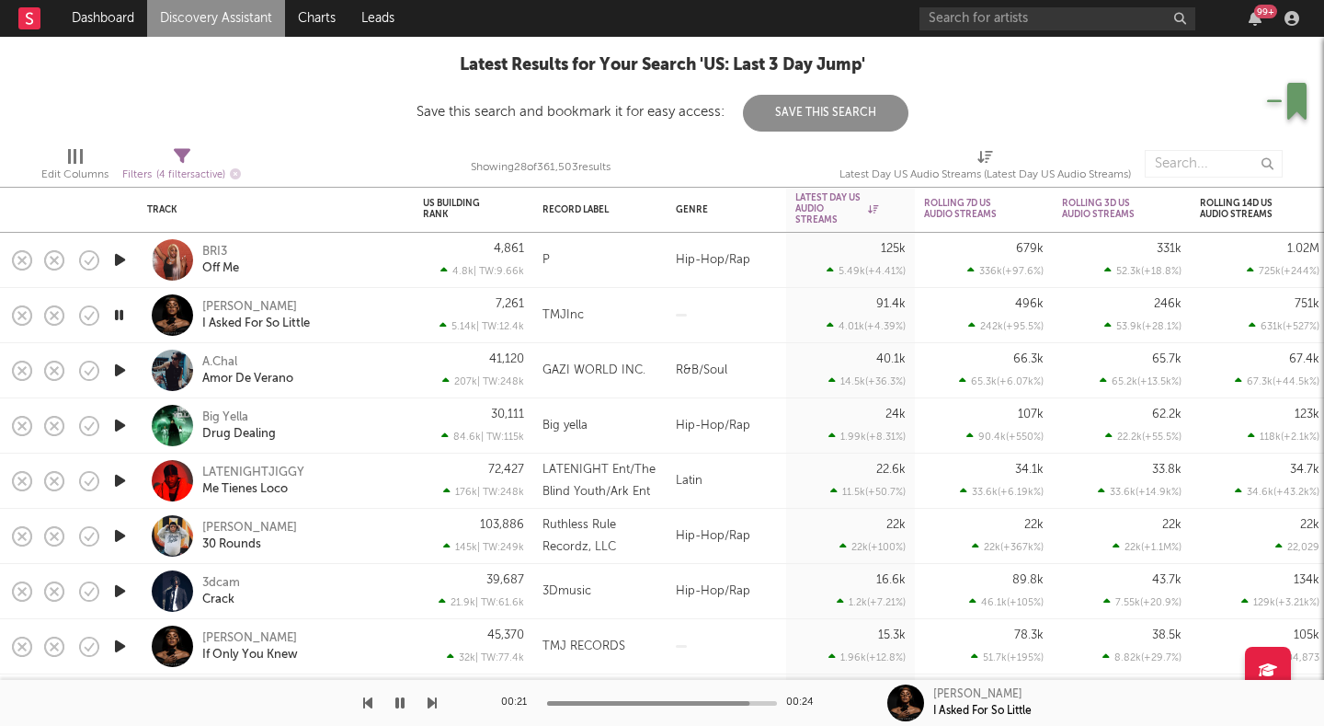
click at [117, 363] on icon "button" at bounding box center [119, 370] width 19 height 23
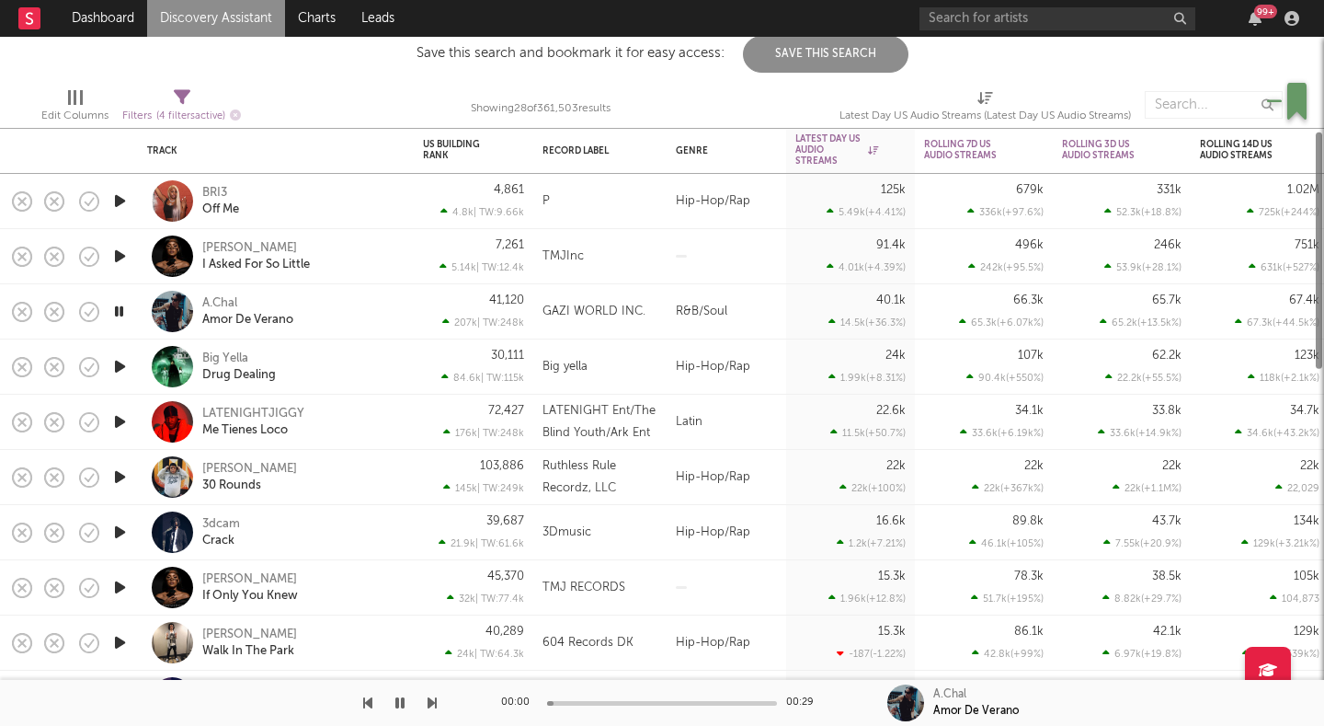
click at [117, 363] on icon "button" at bounding box center [119, 366] width 19 height 23
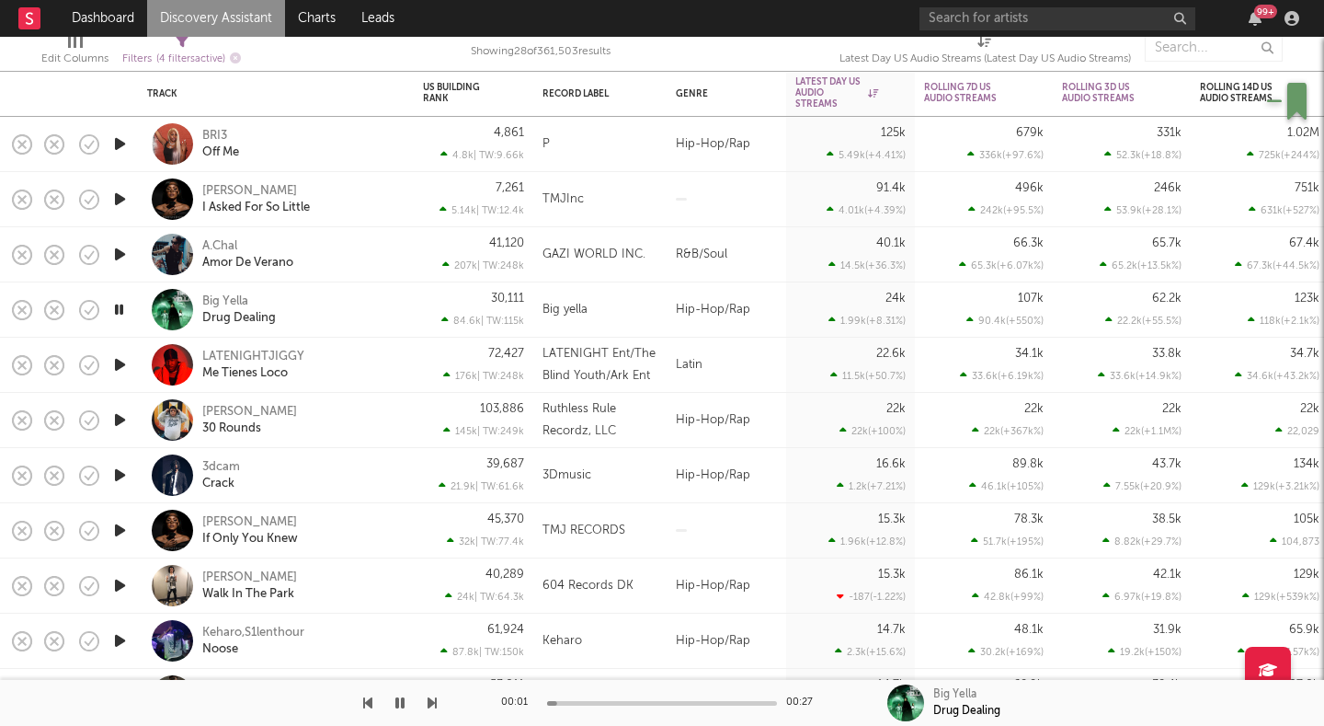
click at [117, 363] on icon "button" at bounding box center [119, 364] width 19 height 23
click at [120, 319] on icon "button" at bounding box center [119, 309] width 19 height 23
click at [171, 312] on div at bounding box center [172, 309] width 41 height 41
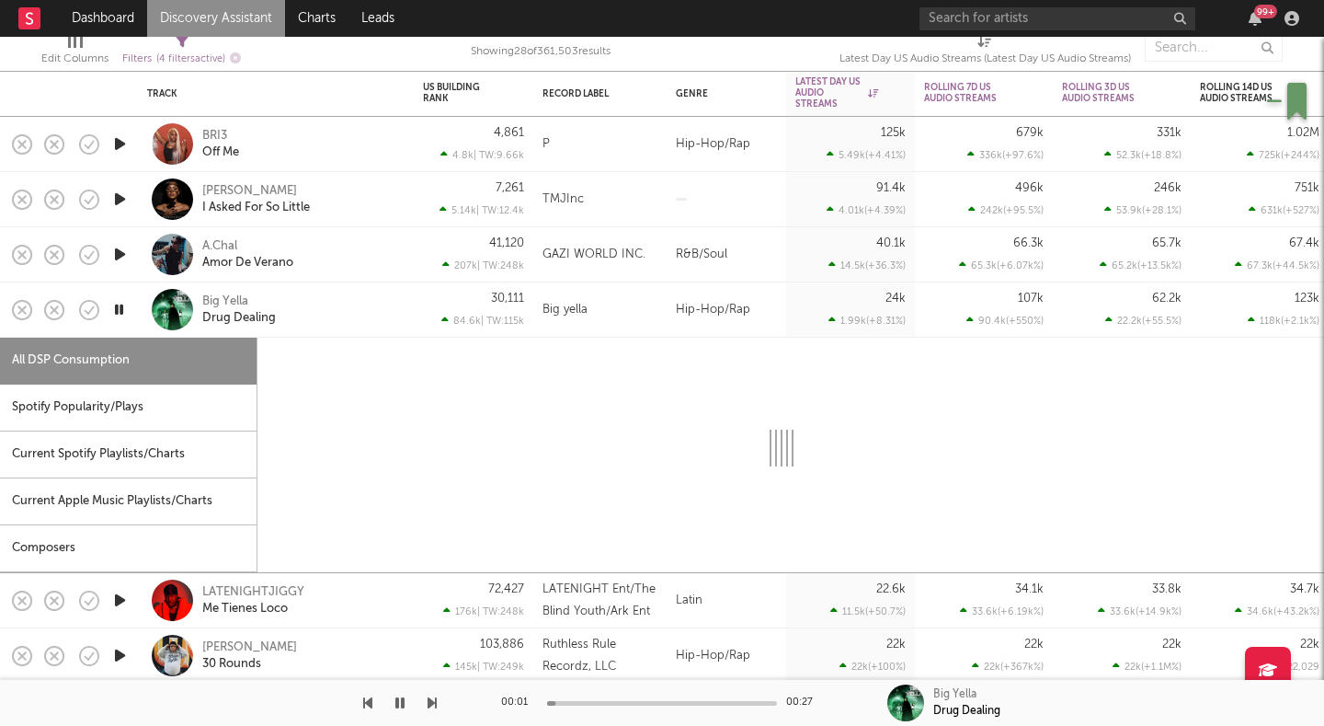
select select "1w"
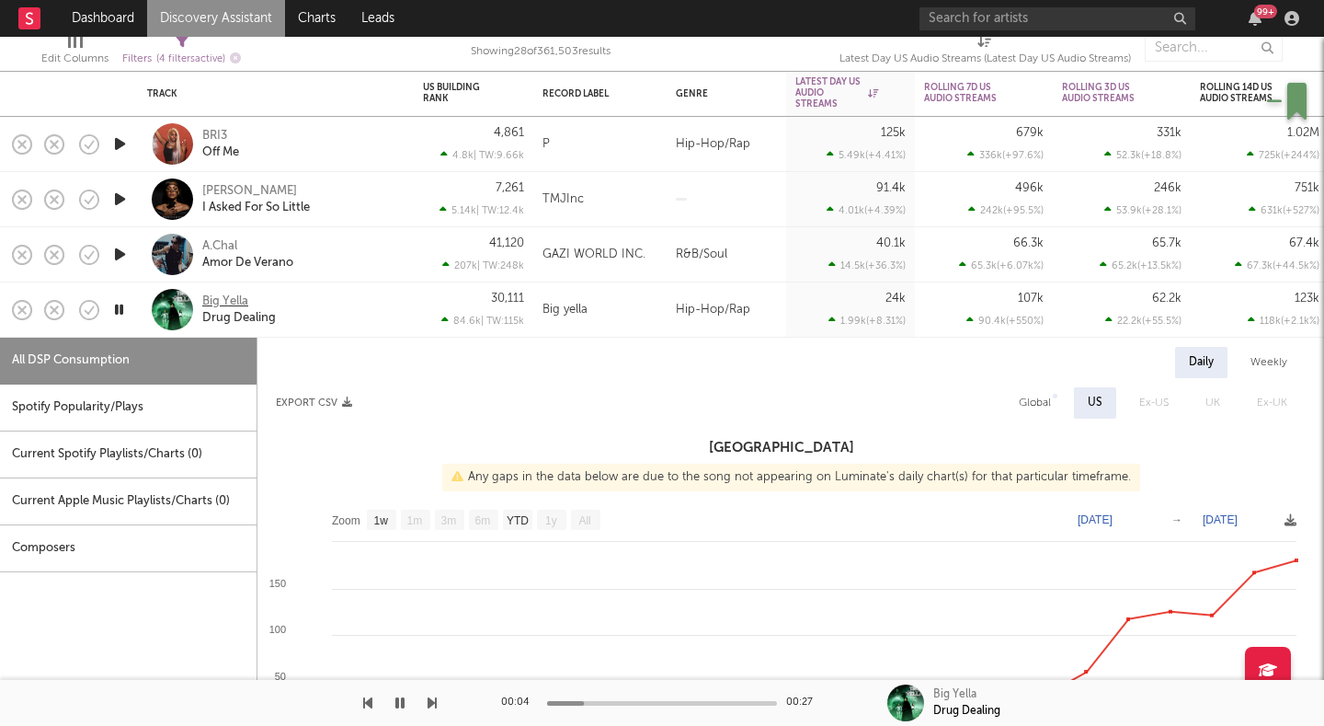
click at [222, 297] on div "Big Yella" at bounding box center [225, 301] width 46 height 17
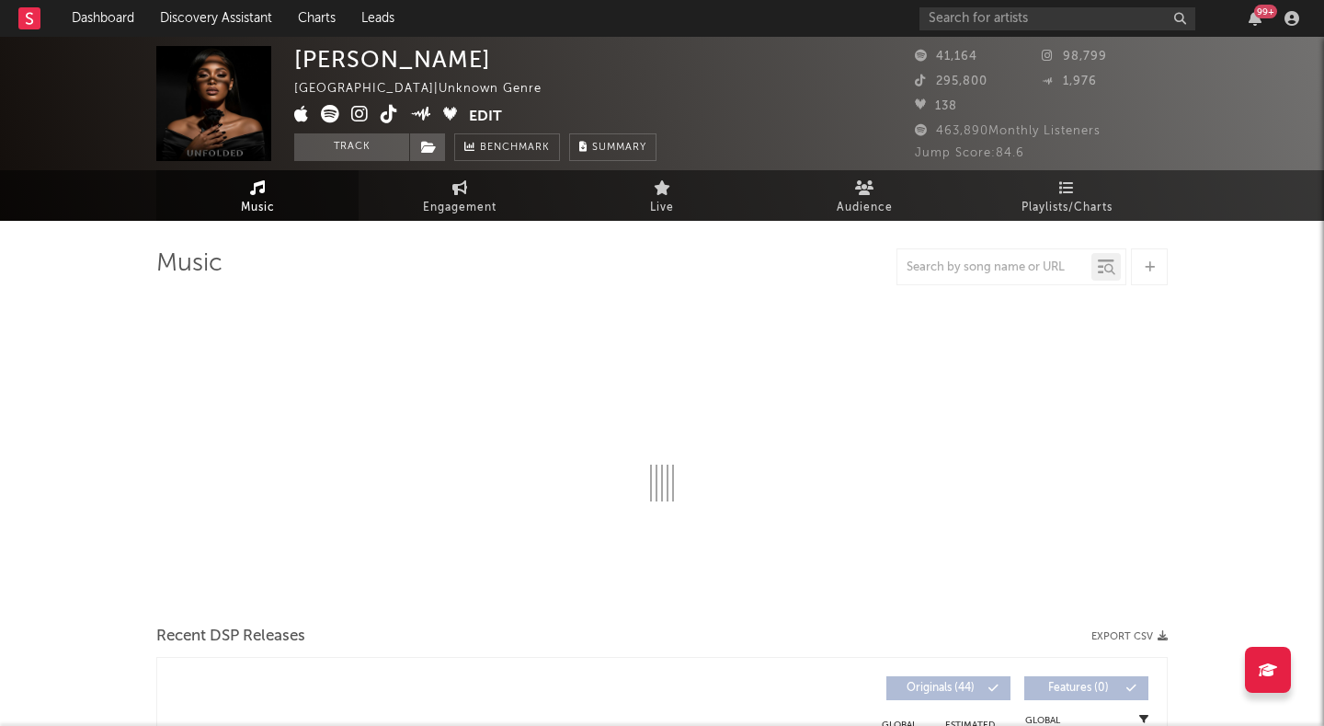
select select "1w"
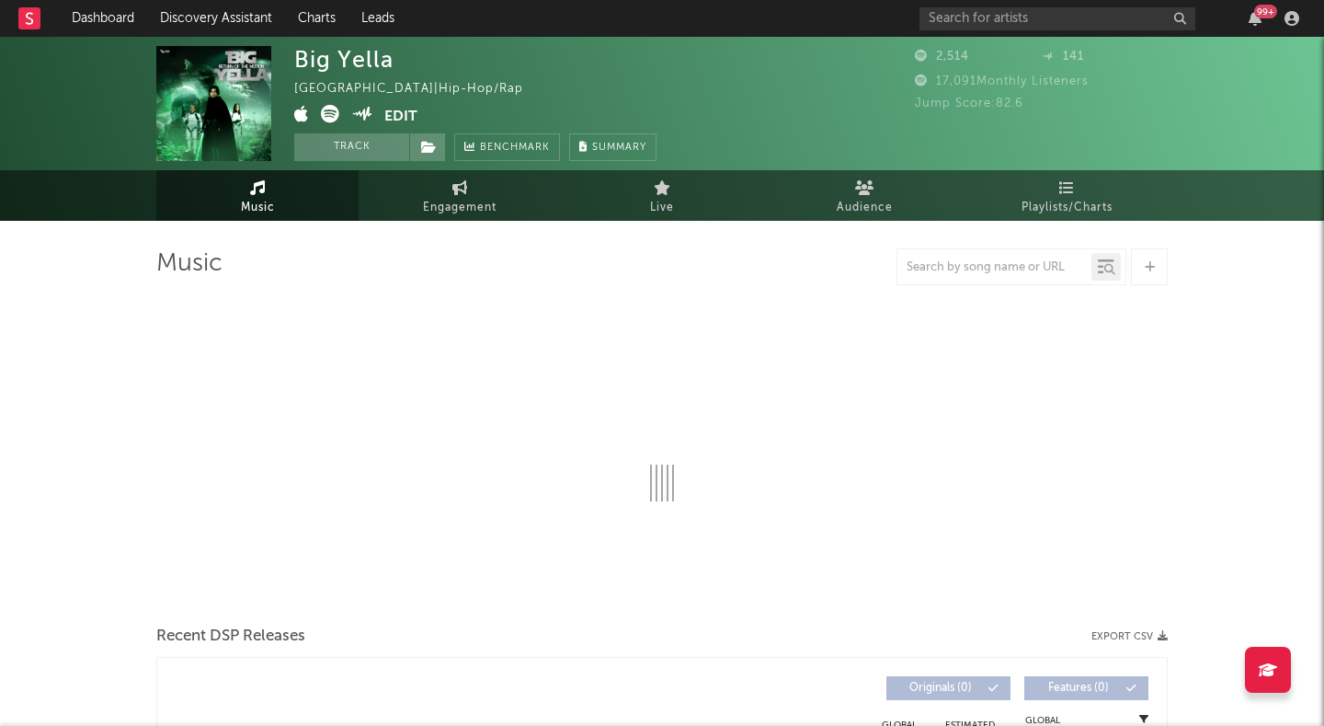
select select "1w"
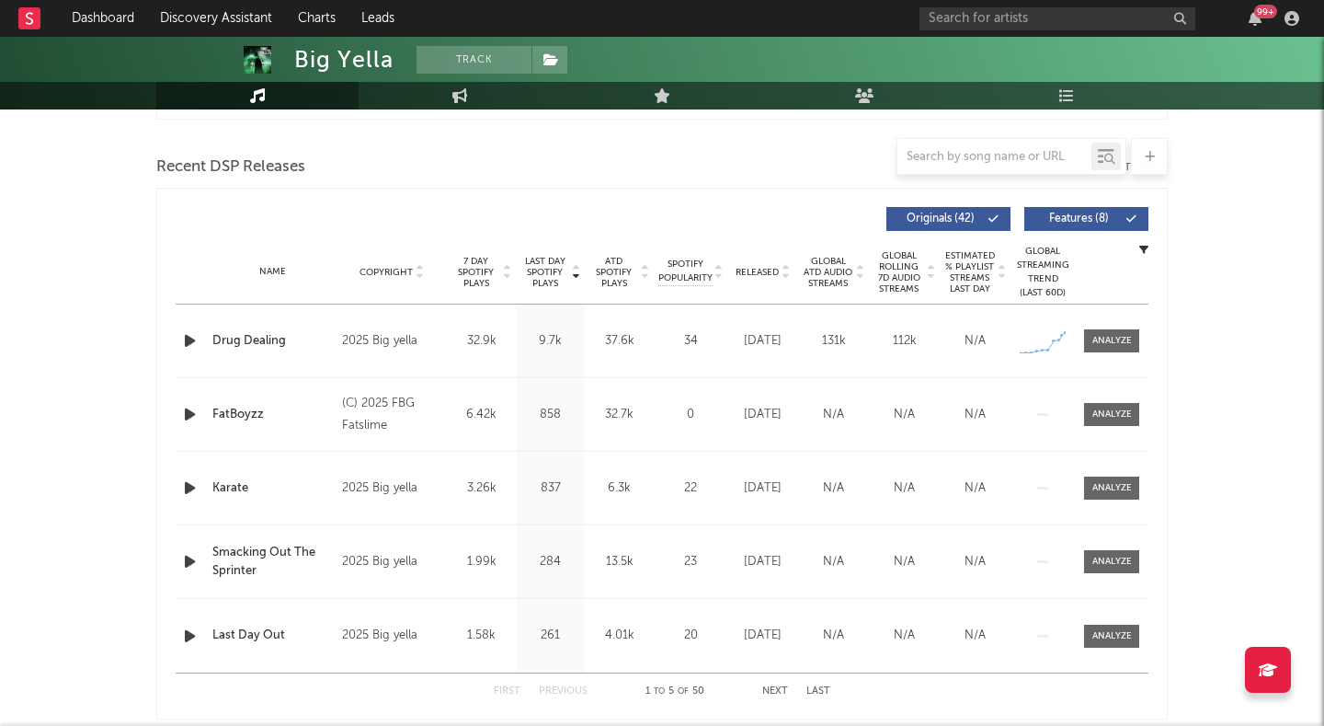
scroll to position [626, 0]
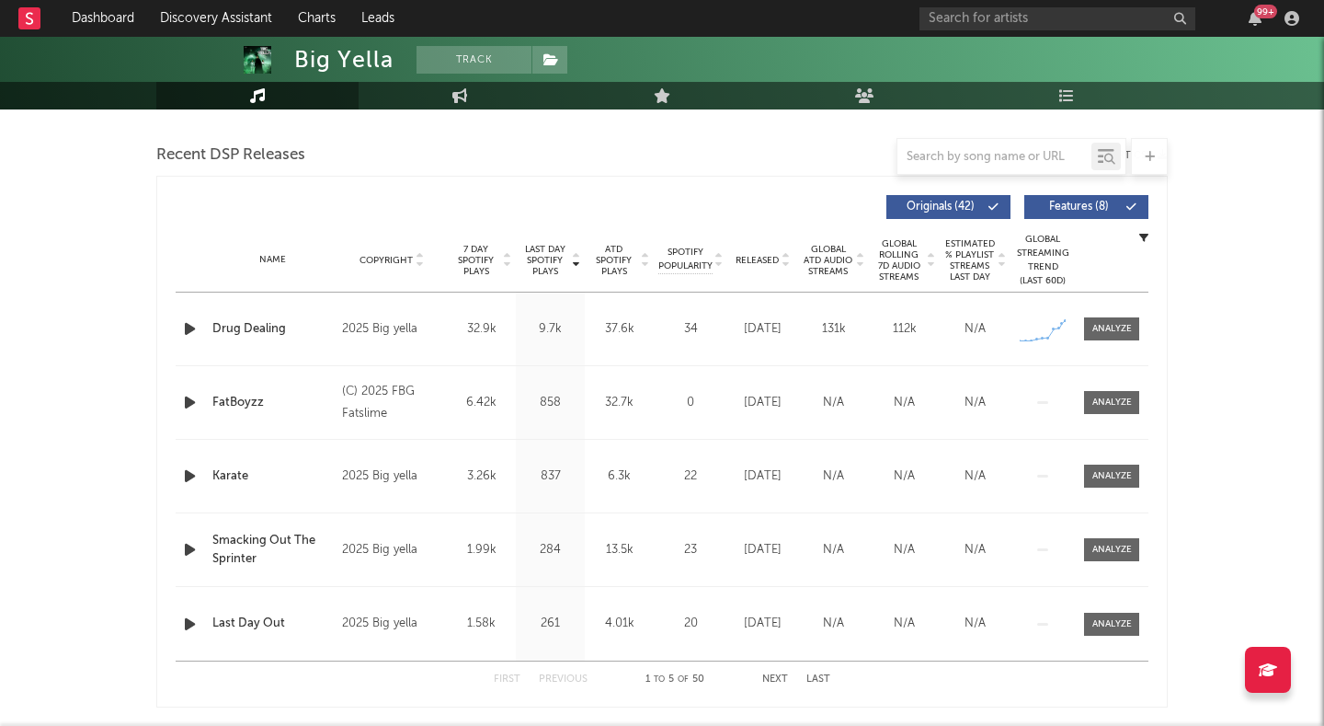
click at [1069, 206] on span "Features ( 8 )" at bounding box center [1078, 206] width 85 height 11
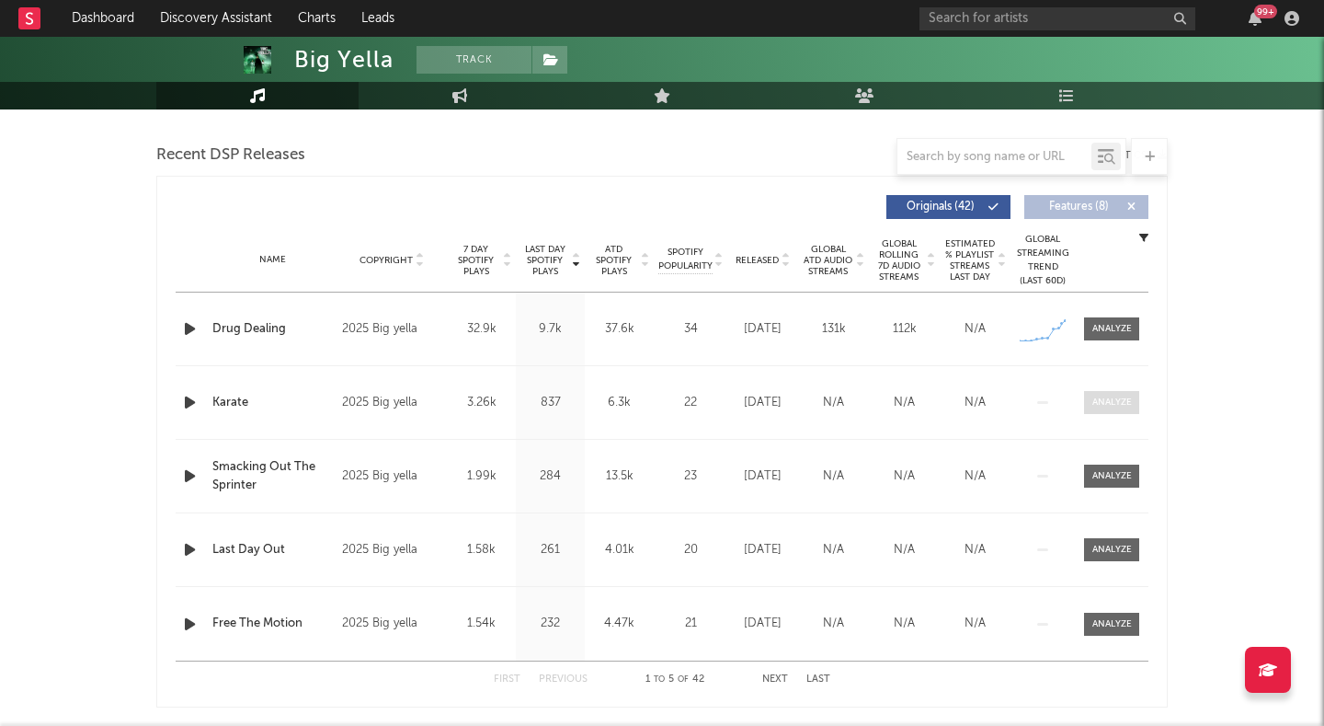
click at [1099, 402] on div at bounding box center [1113, 402] width 40 height 14
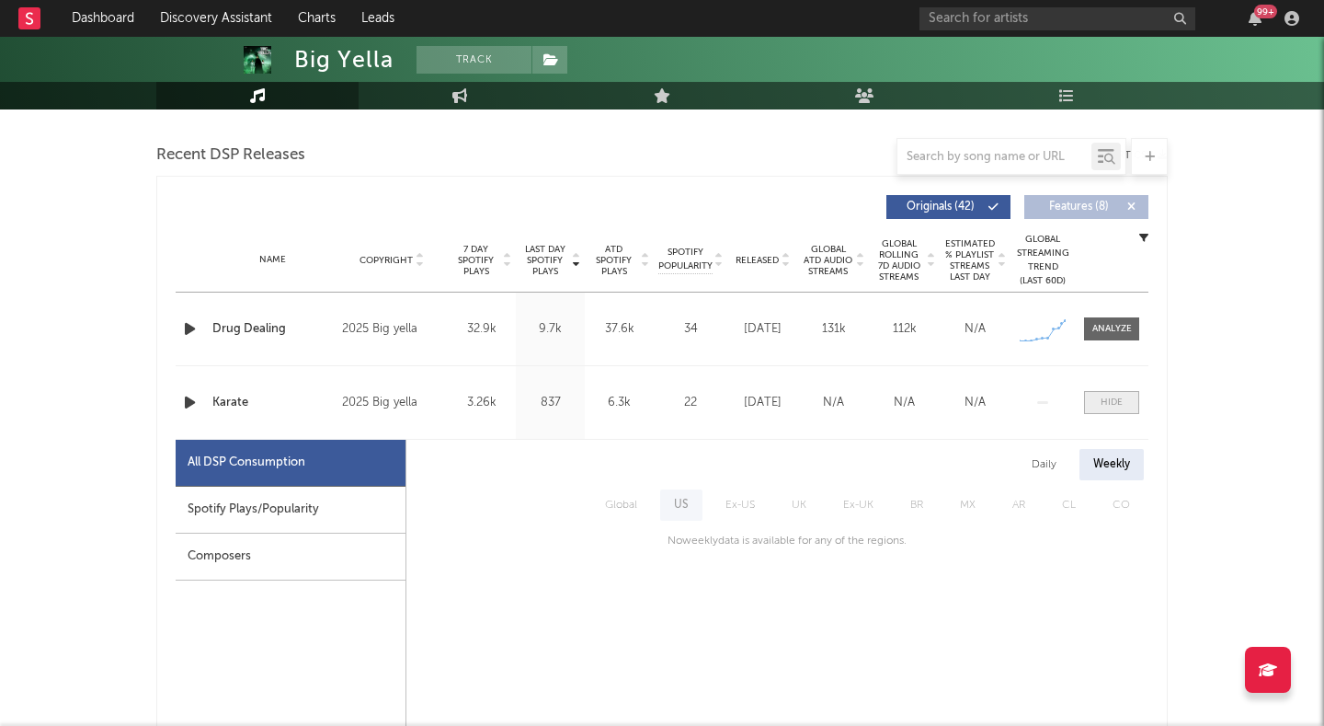
click at [1099, 402] on span at bounding box center [1111, 402] width 55 height 23
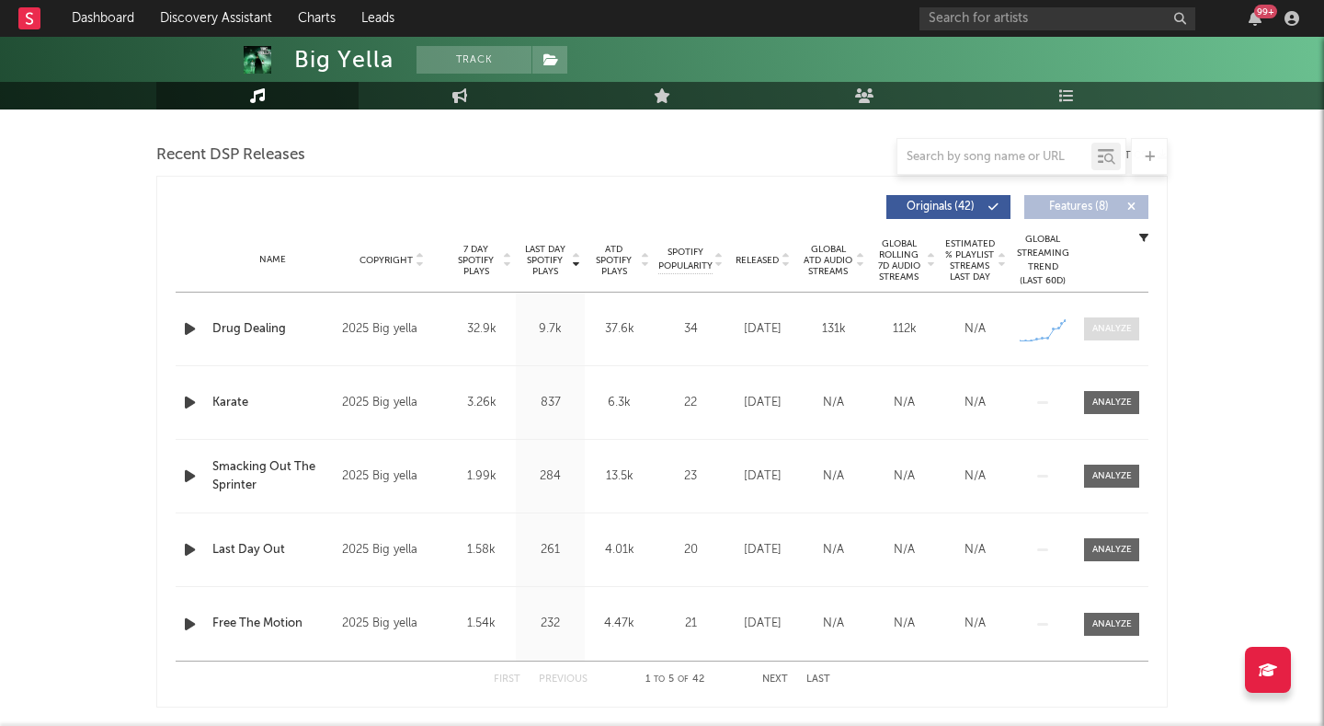
click at [1100, 326] on div at bounding box center [1113, 329] width 40 height 14
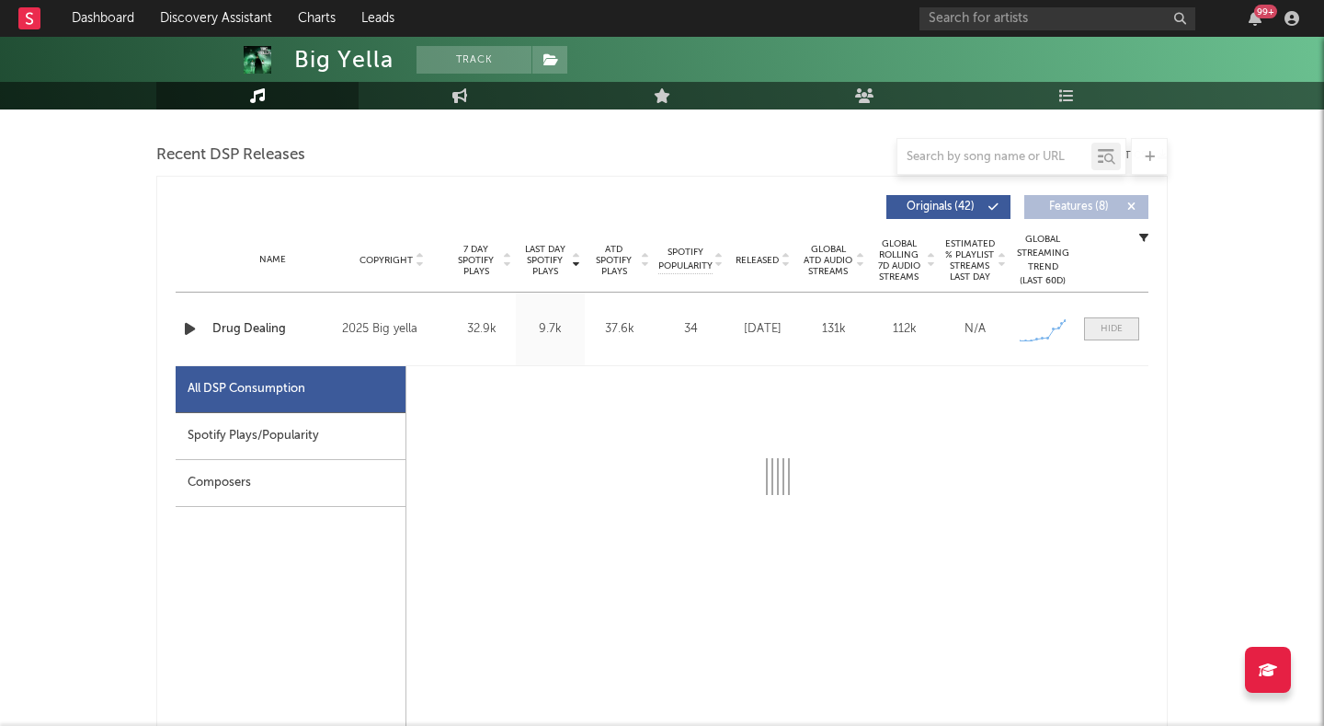
select select "1w"
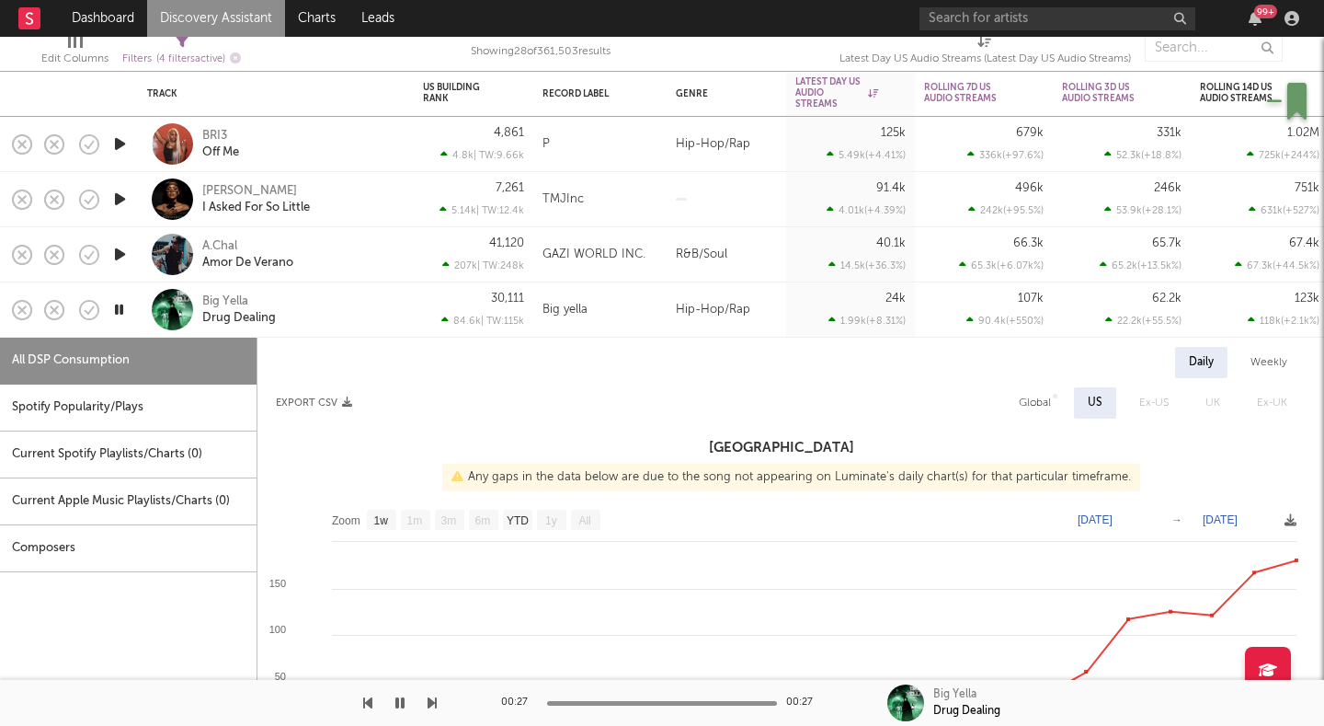
select select "1w"
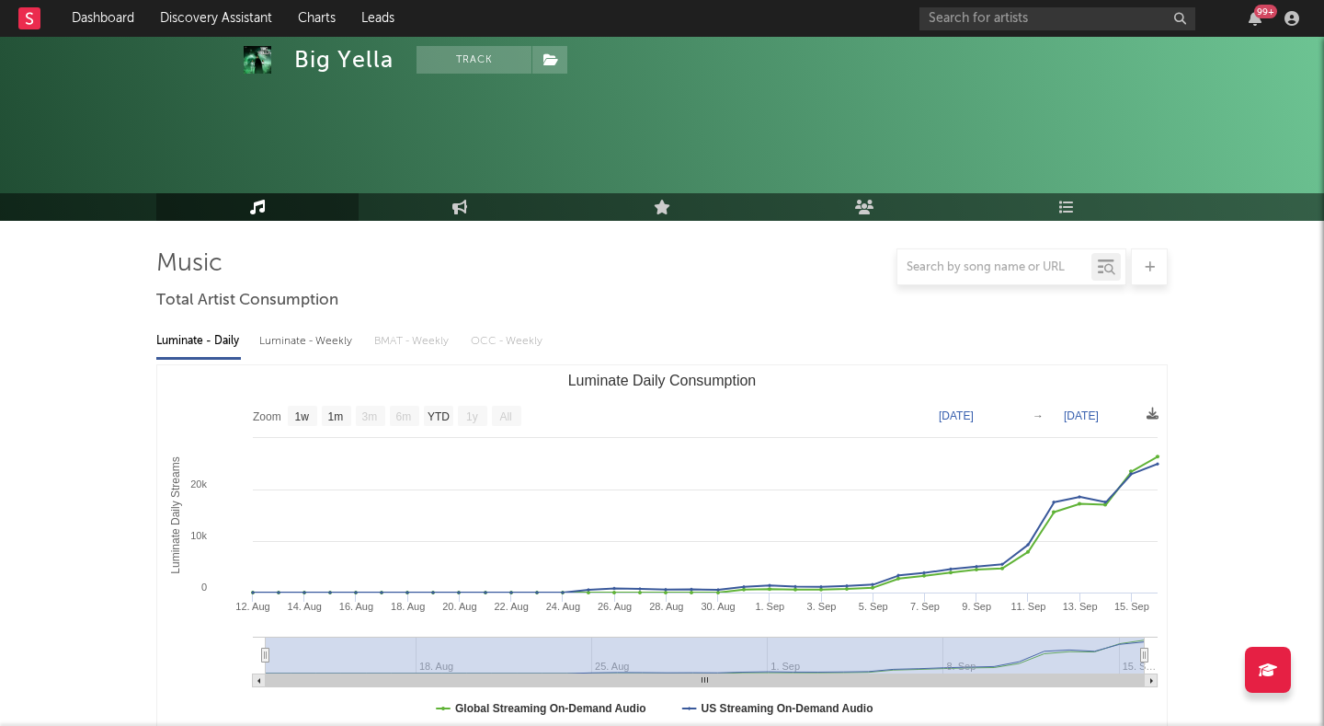
select select "1w"
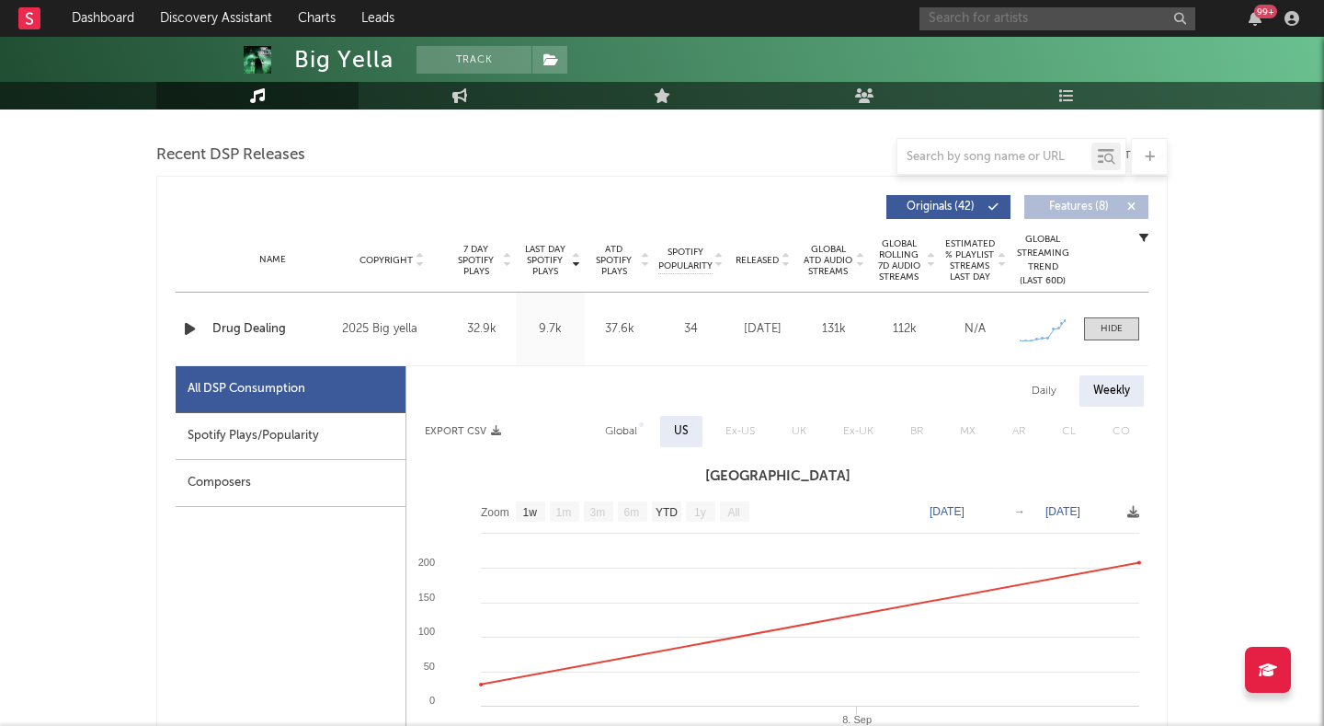
click at [995, 18] on input "text" at bounding box center [1058, 18] width 276 height 23
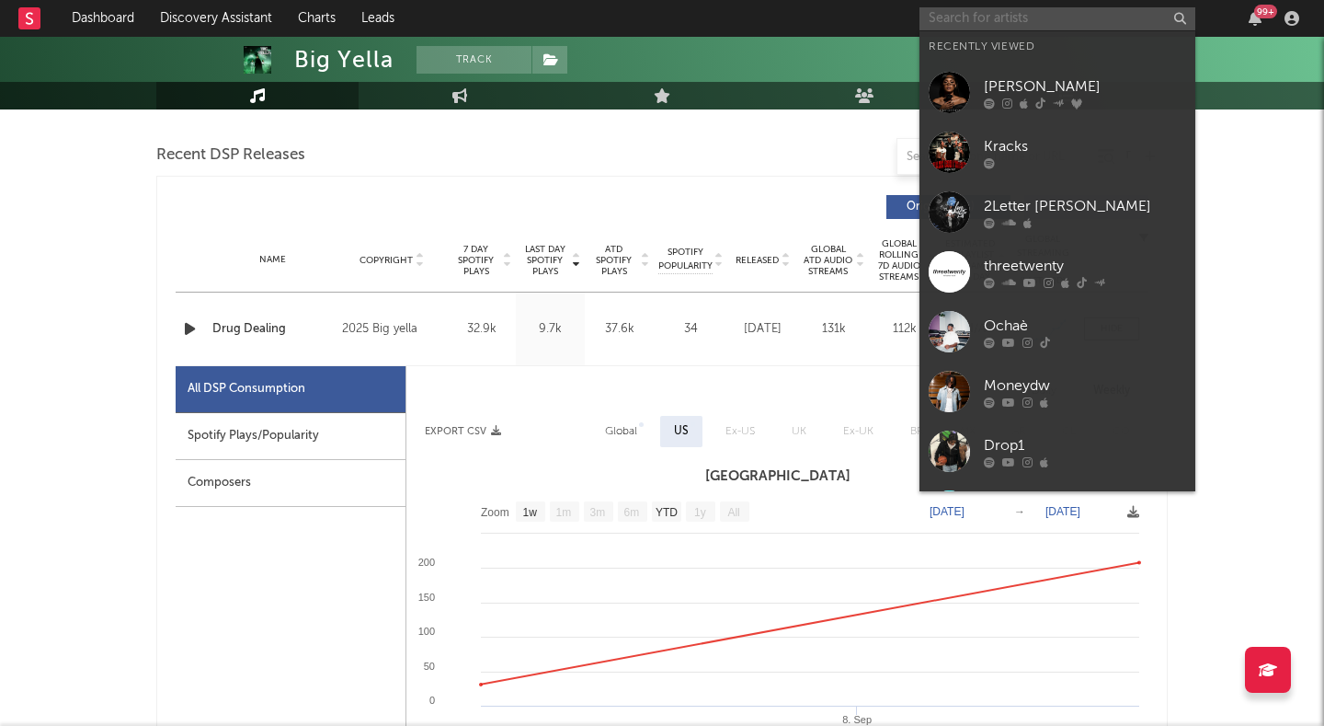
paste input "Babythreat98"
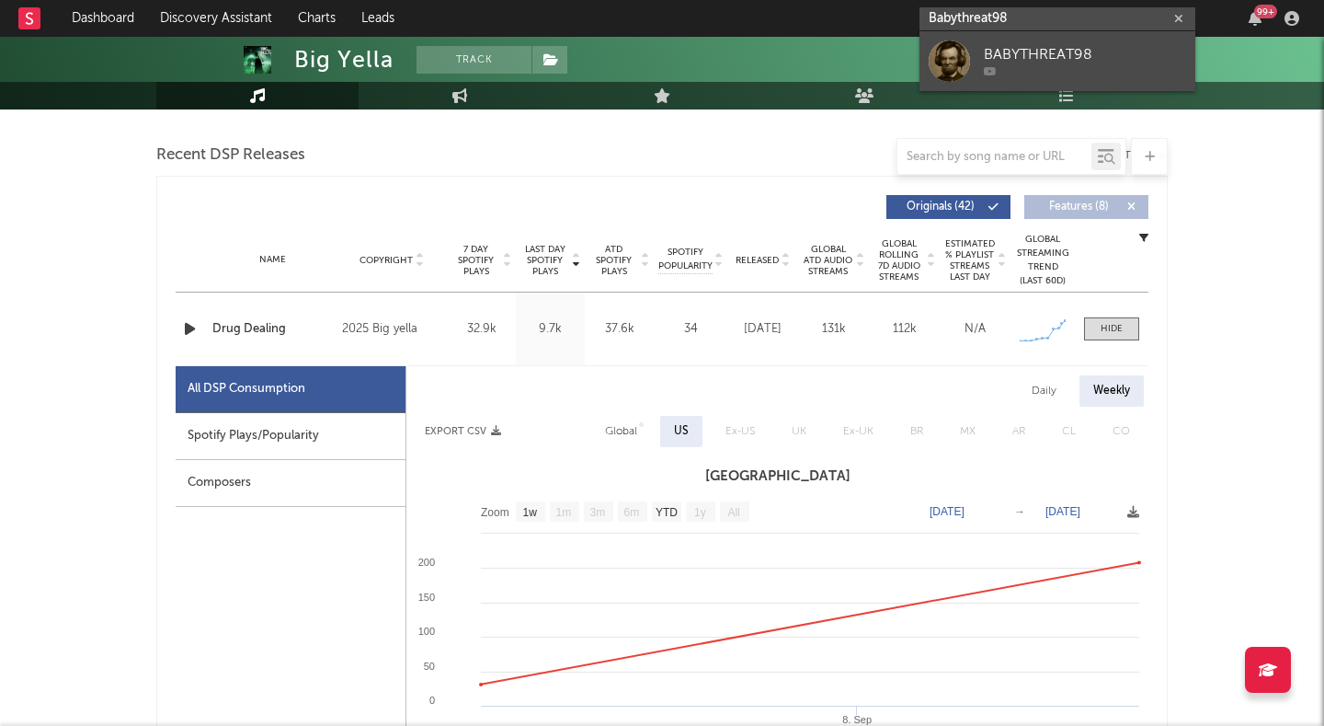
type input "Babythreat98"
click at [1004, 48] on div "BABYTHREAT98" at bounding box center [1085, 55] width 202 height 22
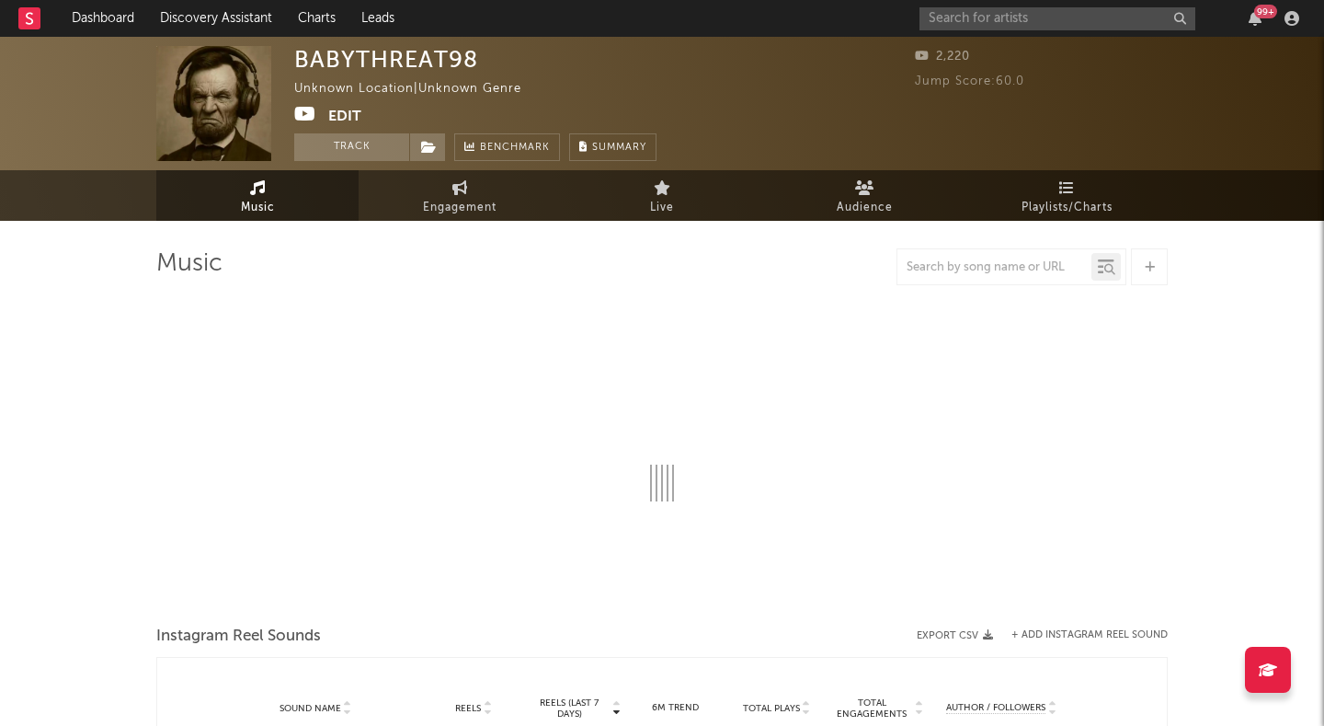
select select "1w"
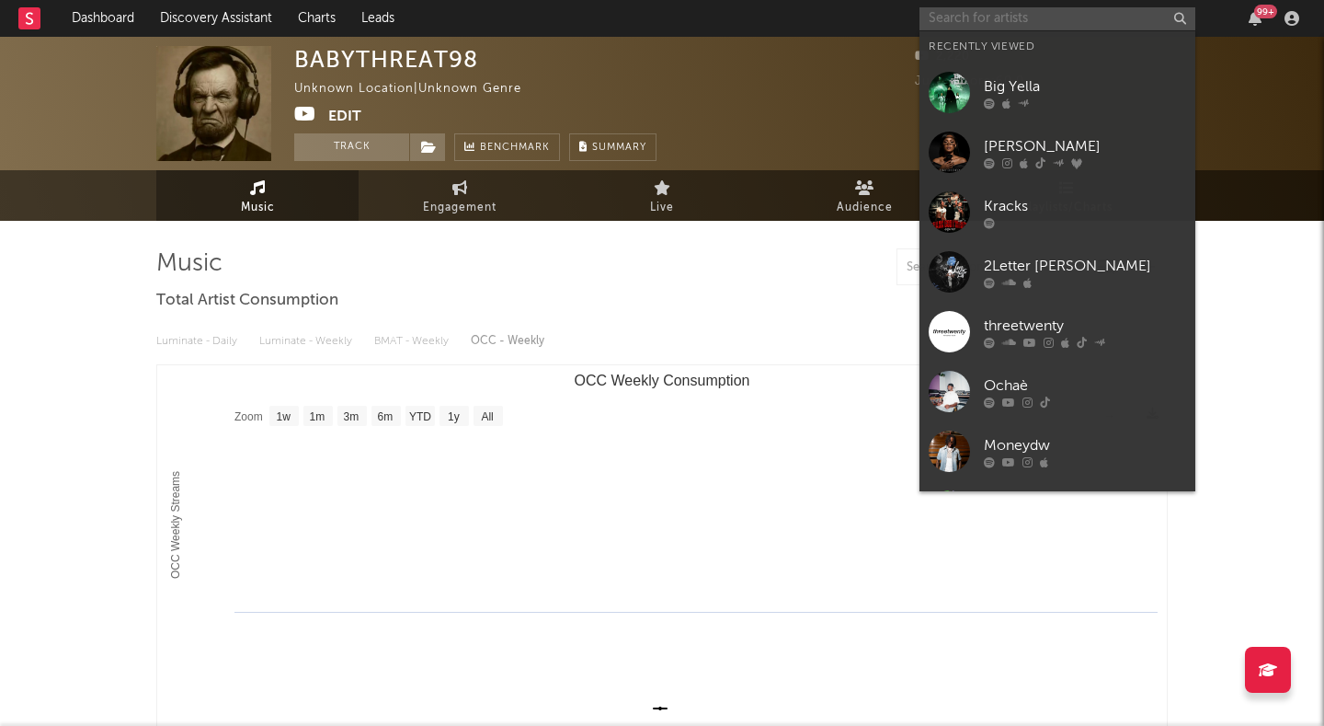
click at [935, 14] on input "text" at bounding box center [1058, 18] width 276 height 23
paste input "Babythreat98"
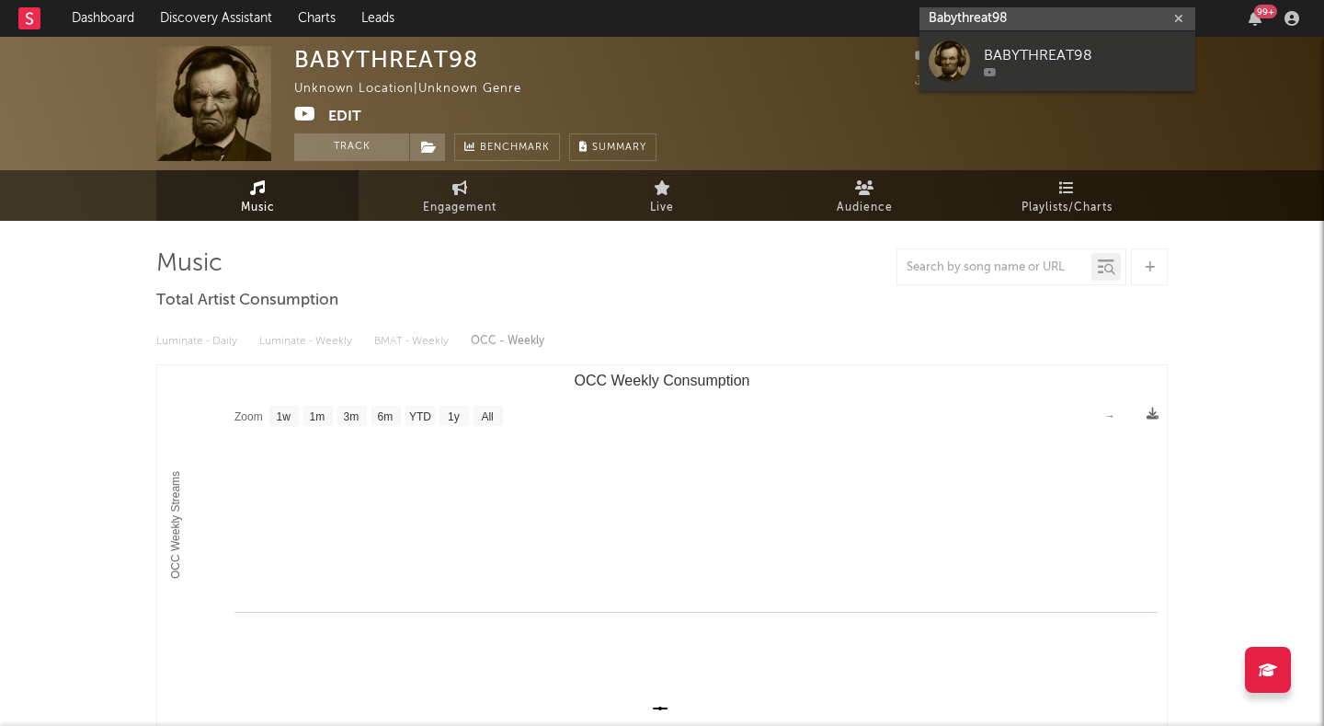
click at [1048, 16] on input "Babythreat98" at bounding box center [1058, 18] width 276 height 23
paste input "staydown"
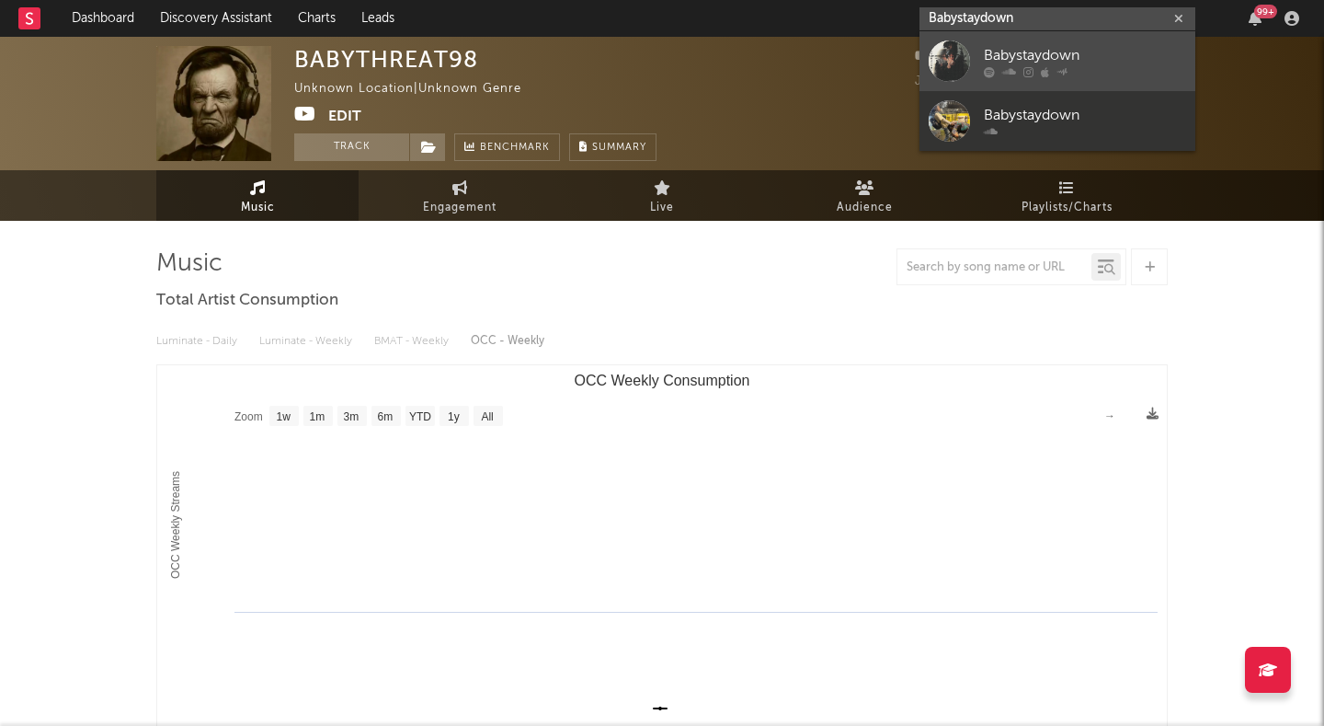
type input "Babystaydown"
click at [1036, 40] on link "Babystaydown" at bounding box center [1058, 61] width 276 height 60
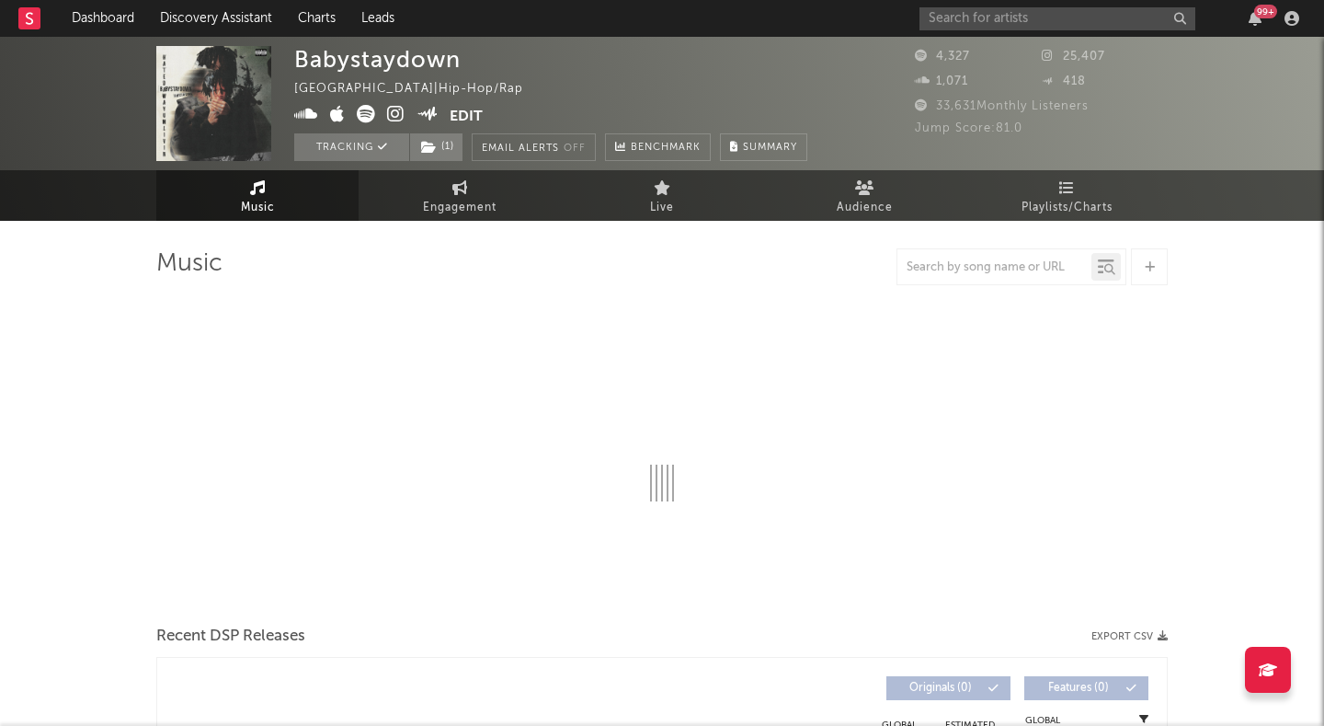
select select "6m"
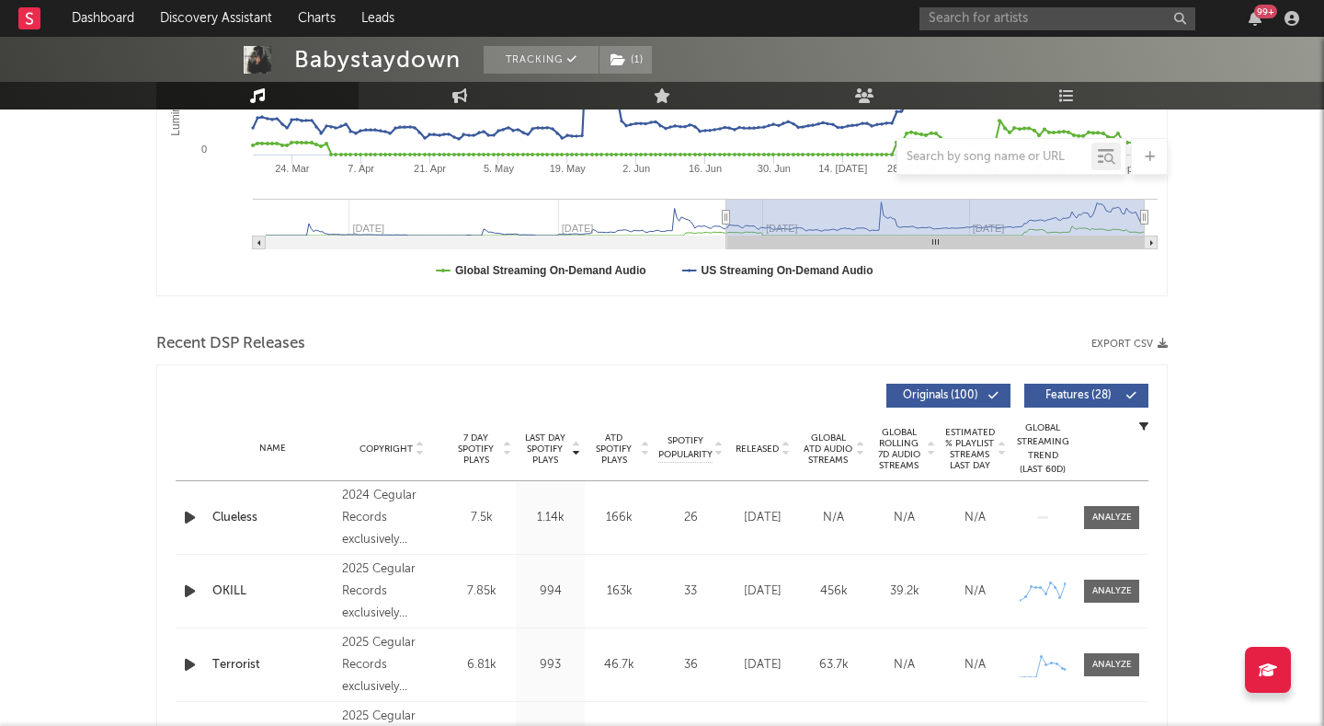
scroll to position [441, 0]
